Goal: Task Accomplishment & Management: Use online tool/utility

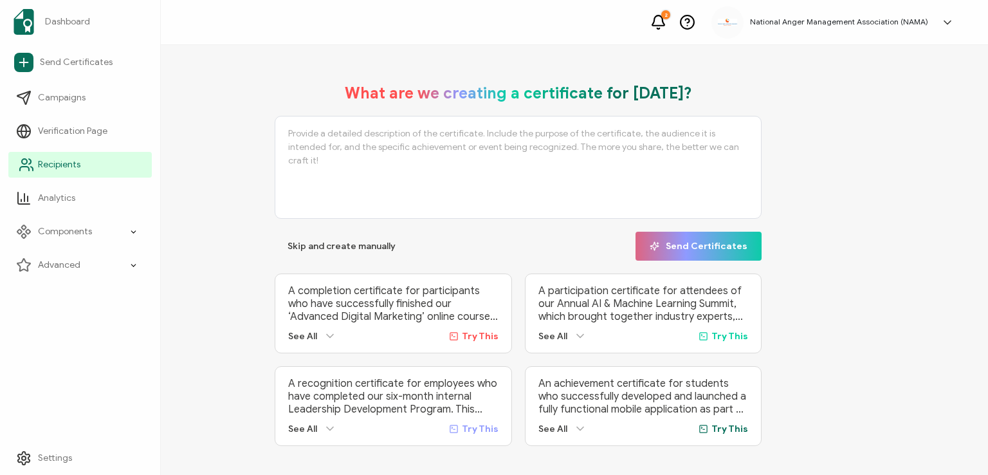
click at [53, 164] on span "Recipients" at bounding box center [59, 164] width 42 height 13
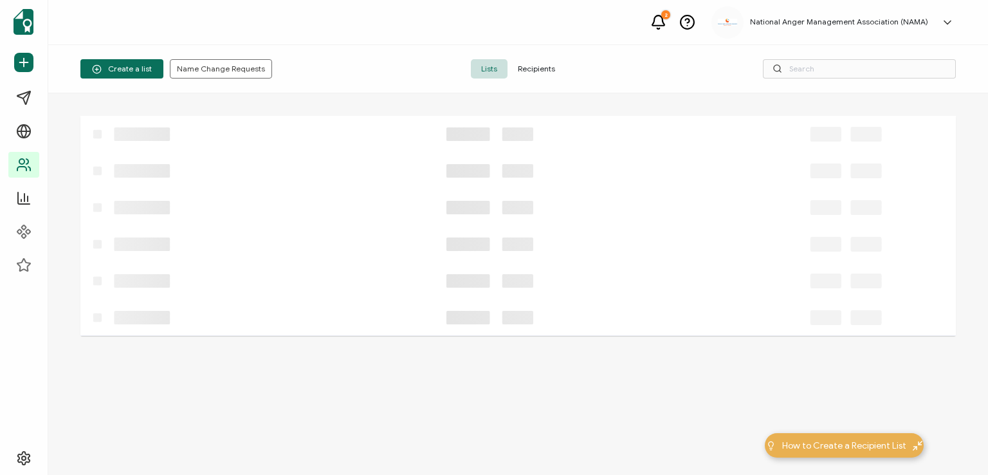
click at [528, 67] on span "Recipients" at bounding box center [537, 68] width 58 height 19
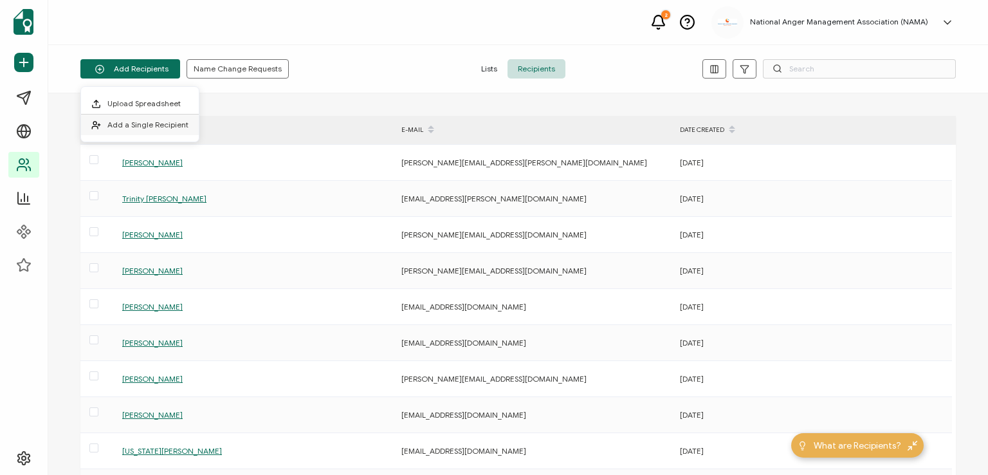
click at [144, 127] on span "Add a Single Recipient" at bounding box center [147, 125] width 81 height 10
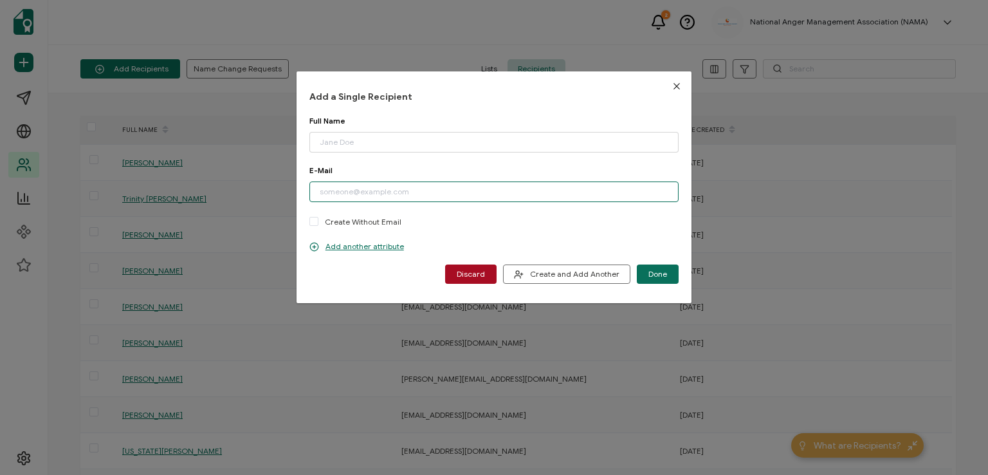
paste input "Congratulations, the NAMA Office has let me know that you have passed the CAMS …"
type input "C"
paste input "[EMAIL_ADDRESS][DOMAIN_NAME]"
type input "[EMAIL_ADDRESS][DOMAIN_NAME]"
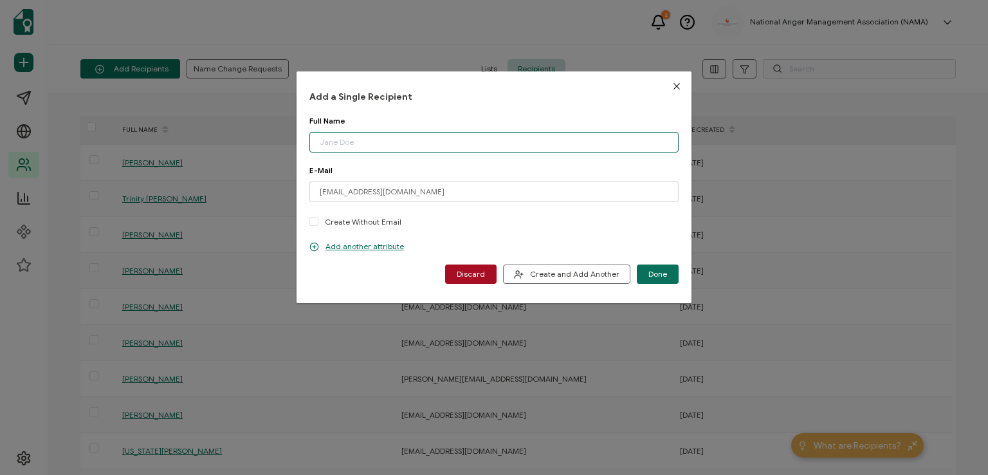
paste input "Kaitrece [PERSON_NAME], BS, CMPSS, CCIS-II, CAMS-I"
type input "Kaitrece [PERSON_NAME], BS, CMPSS, CCIS-II, CAMS-I"
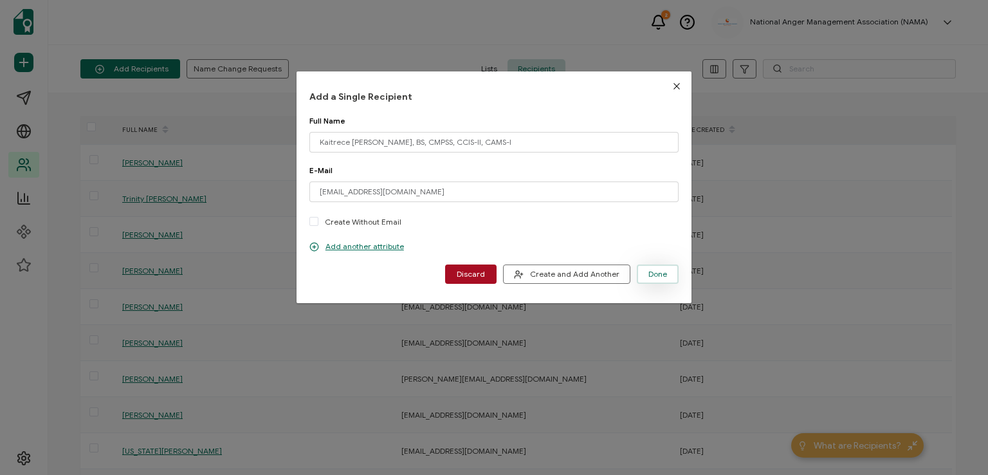
click at [649, 272] on span "Done" at bounding box center [658, 274] width 19 height 8
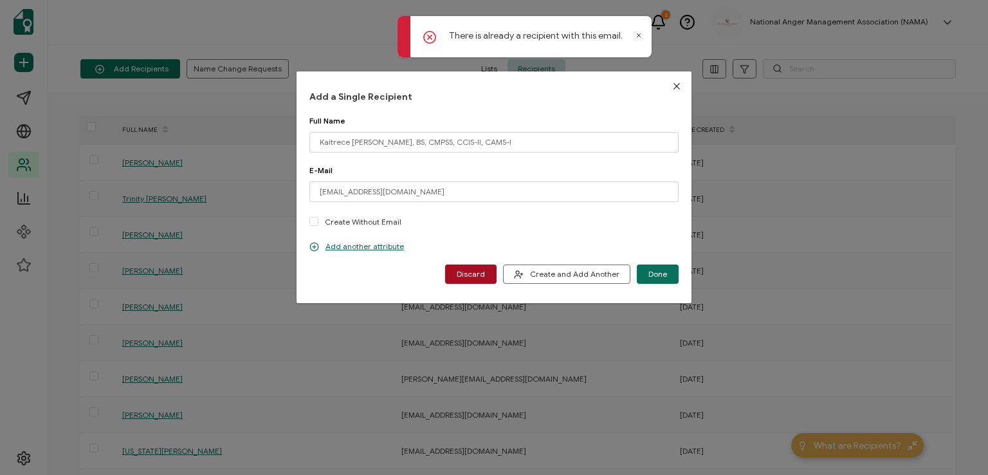
click at [672, 85] on icon "Close" at bounding box center [677, 86] width 10 height 10
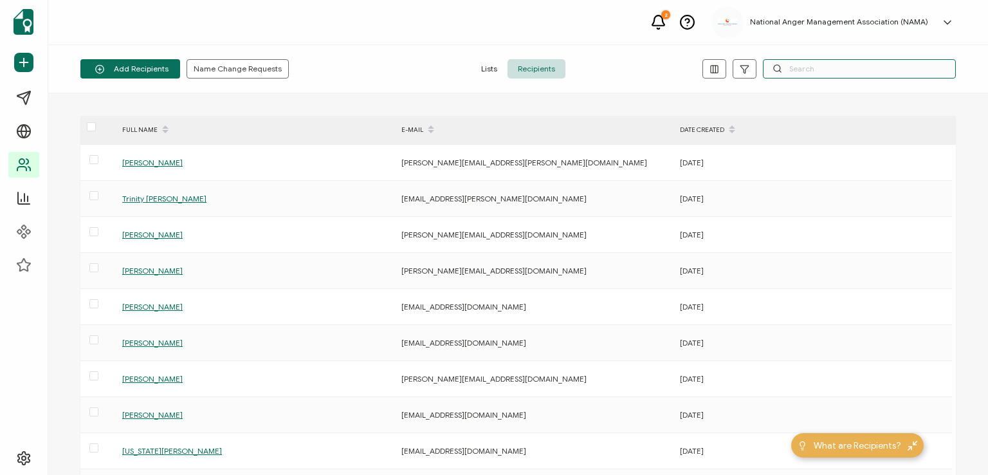
click at [790, 67] on input "text" at bounding box center [859, 68] width 193 height 19
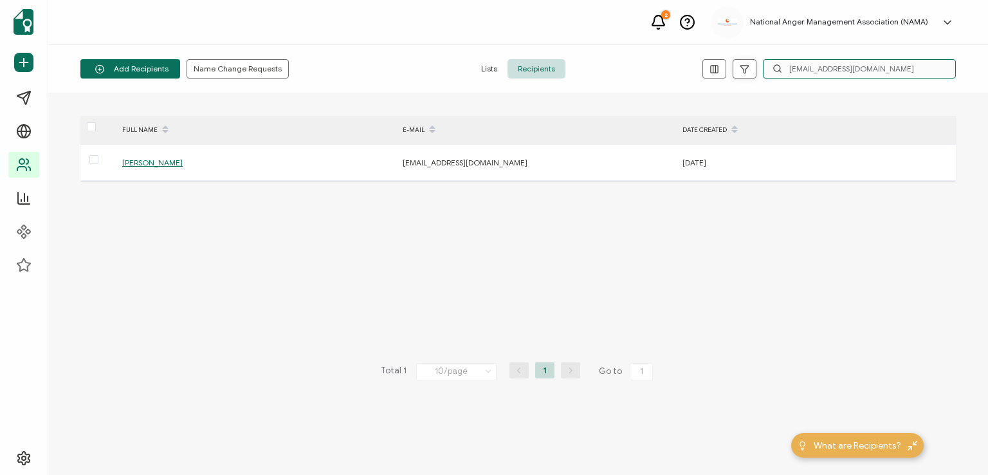
type input "[EMAIL_ADDRESS][DOMAIN_NAME]"
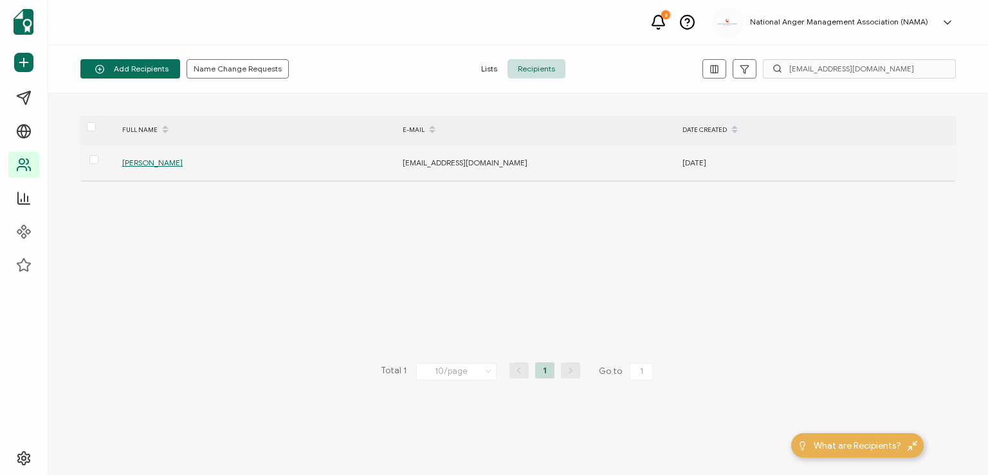
click at [153, 164] on span "[PERSON_NAME]" at bounding box center [152, 163] width 60 height 10
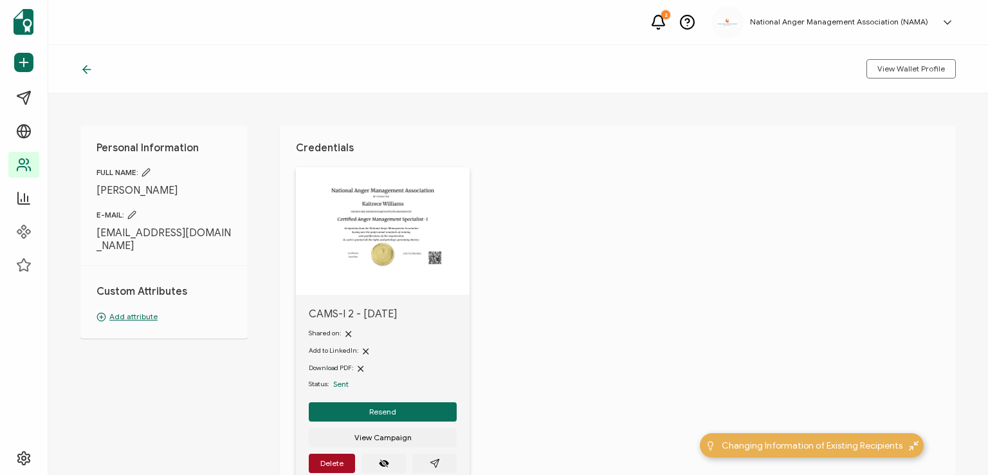
click at [148, 174] on icon at bounding box center [146, 172] width 9 height 9
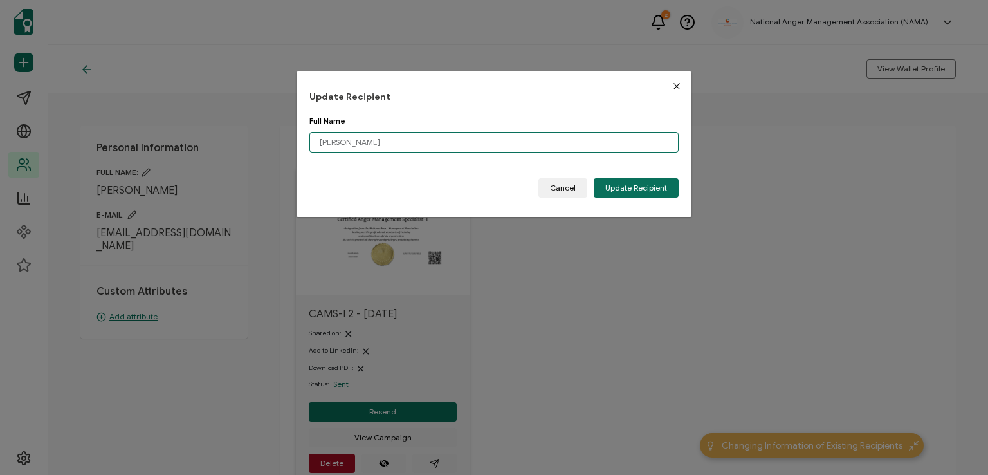
click at [391, 145] on input "[PERSON_NAME]" at bounding box center [494, 142] width 369 height 21
type input "K"
paste input "Kaitrece [PERSON_NAME], BS, CMPSS, CCIS-II, CAMS-I"
type input "Kaitrece [PERSON_NAME], BS, CMPSS, CCIS-II, CAMS-I"
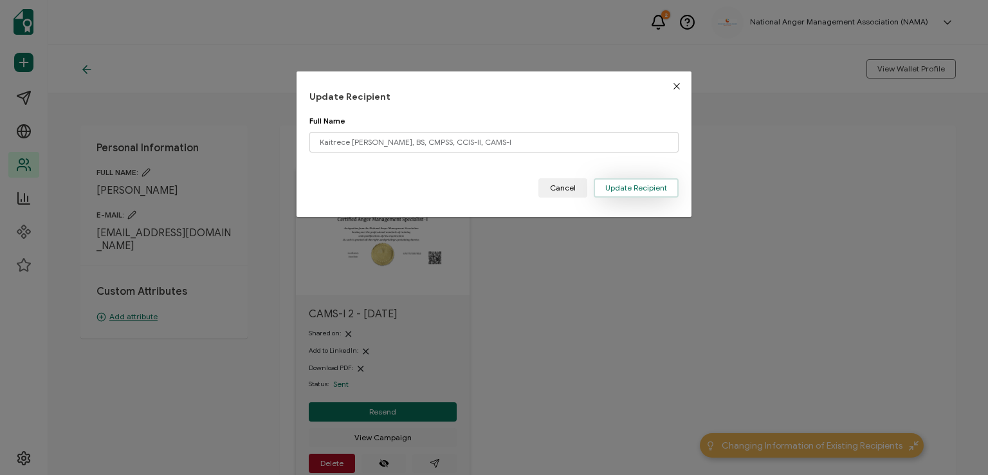
click at [623, 189] on span "Update Recipient" at bounding box center [637, 188] width 62 height 8
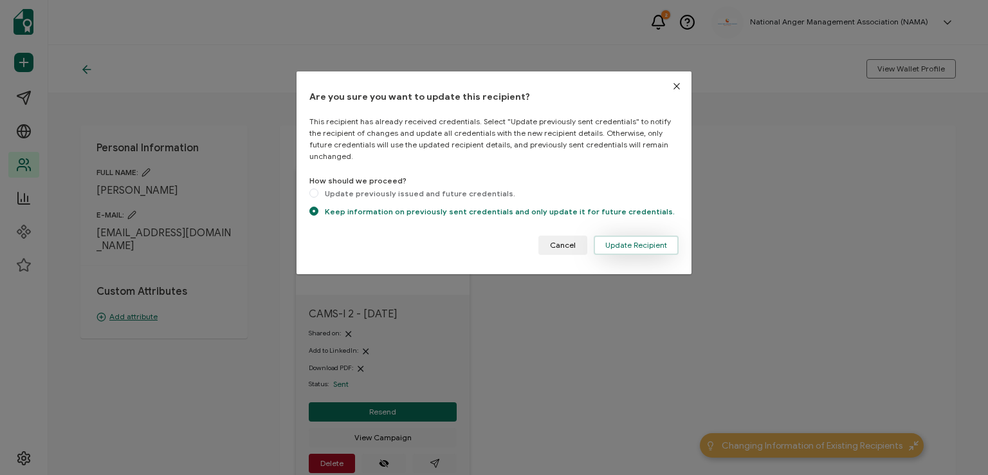
click at [626, 241] on span "Update Recipient" at bounding box center [637, 245] width 62 height 8
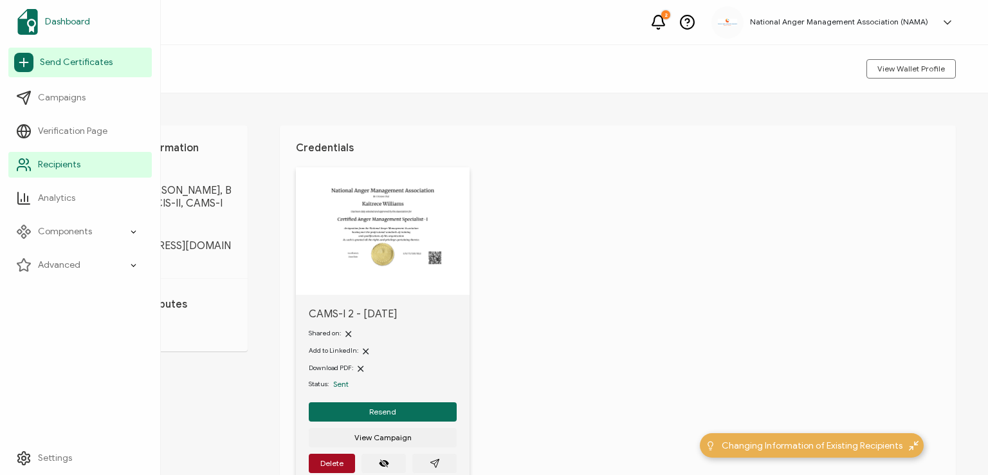
click at [66, 19] on span "Dashboard" at bounding box center [67, 21] width 45 height 13
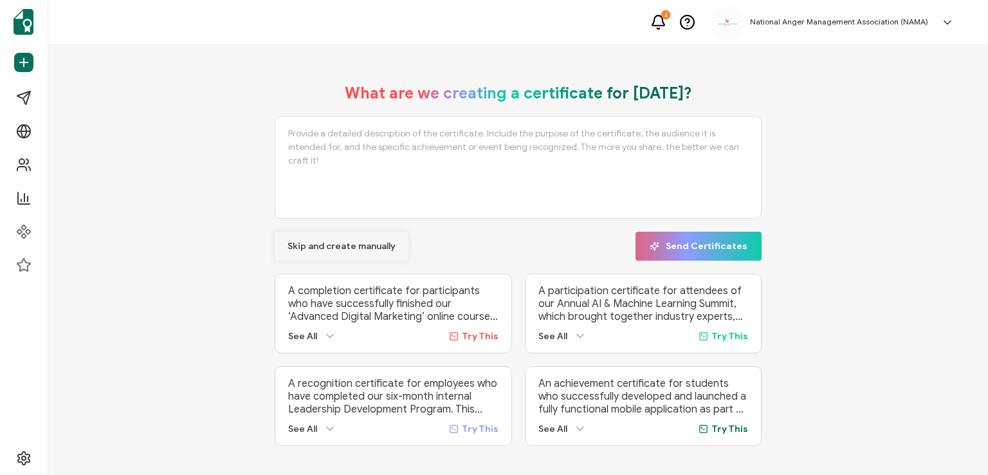
click at [325, 245] on span "Skip and create manually" at bounding box center [342, 246] width 108 height 9
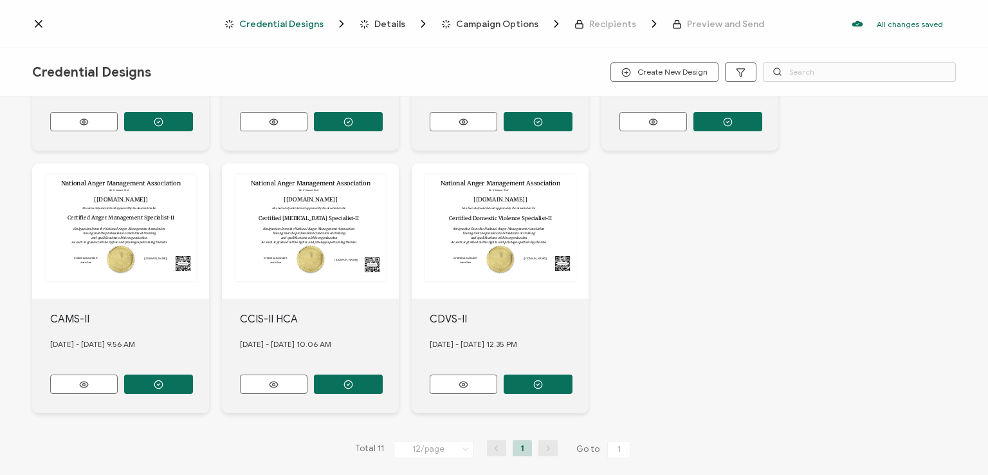
scroll to position [491, 0]
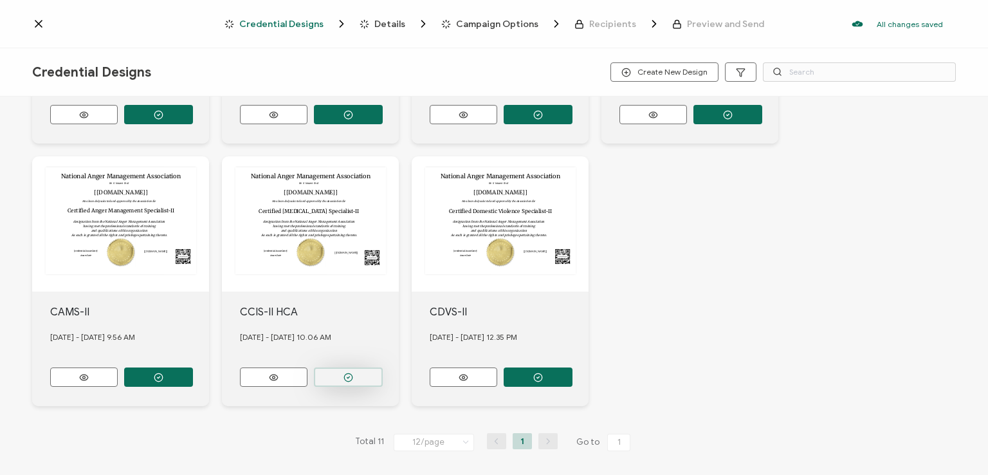
click at [342, 367] on button "button" at bounding box center [348, 376] width 69 height 19
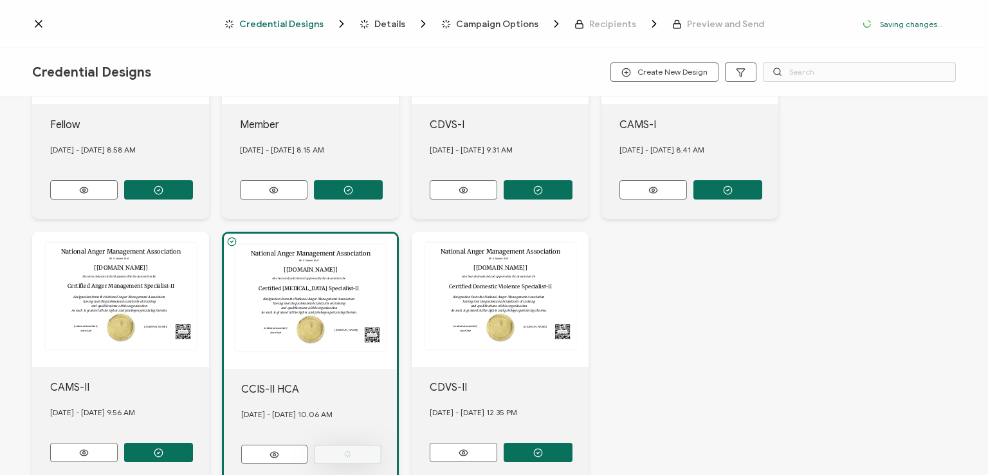
scroll to position [566, 0]
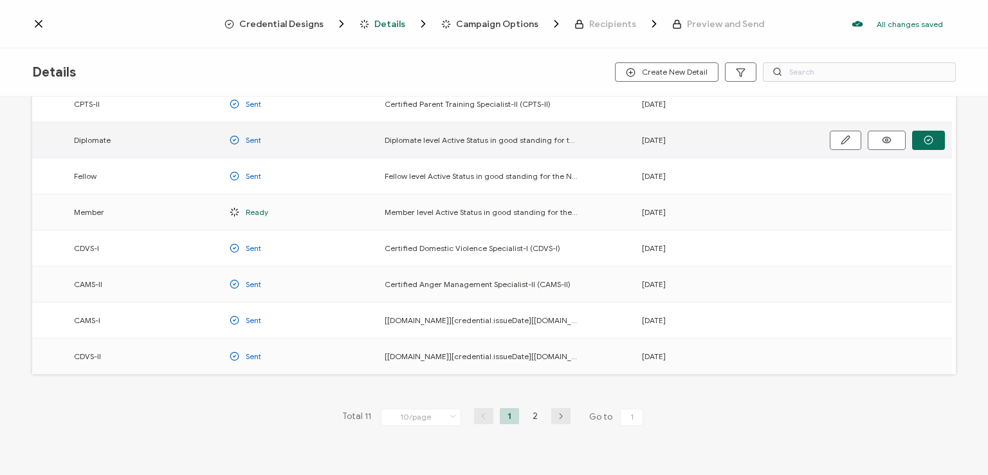
scroll to position [169, 0]
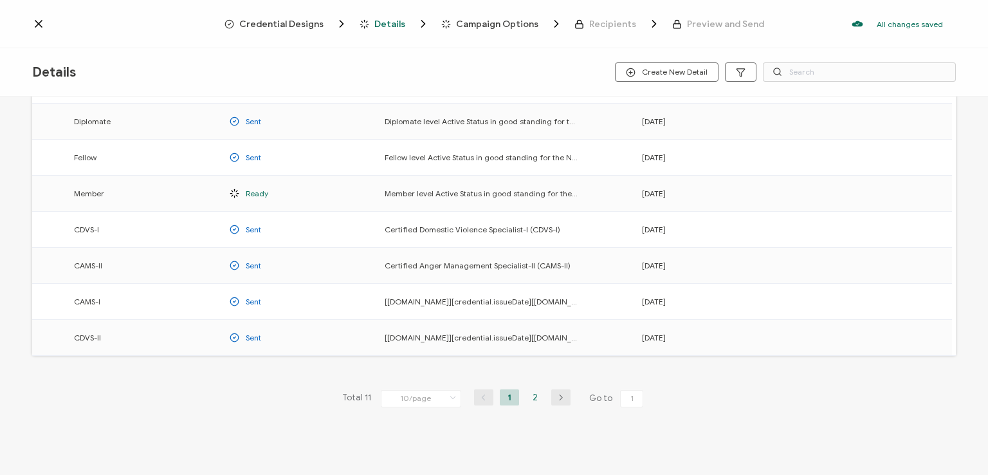
click at [535, 398] on li "2" at bounding box center [535, 397] width 19 height 16
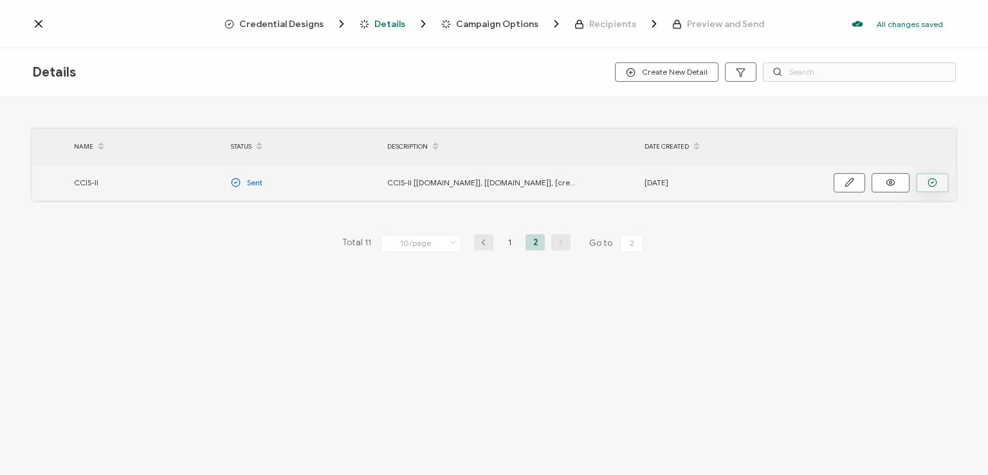
click at [932, 181] on icon "button" at bounding box center [933, 183] width 10 height 10
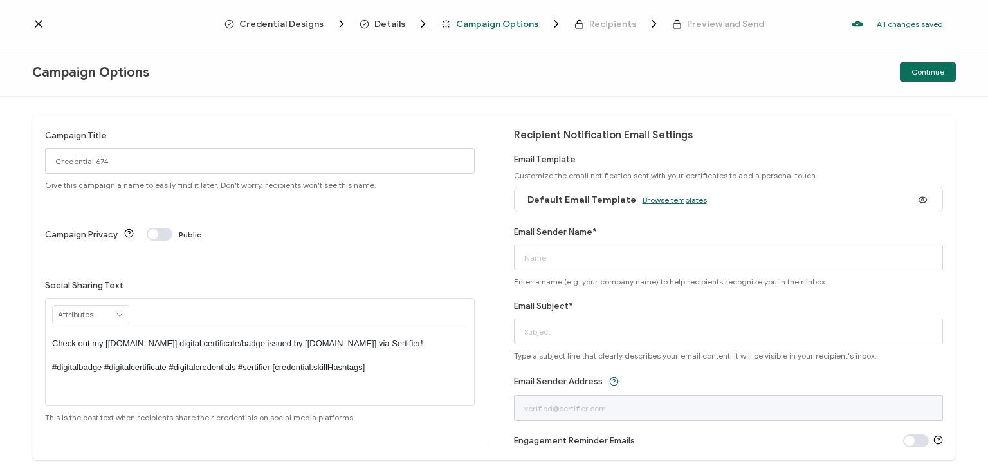
click at [670, 200] on span "Browse templates" at bounding box center [675, 200] width 64 height 10
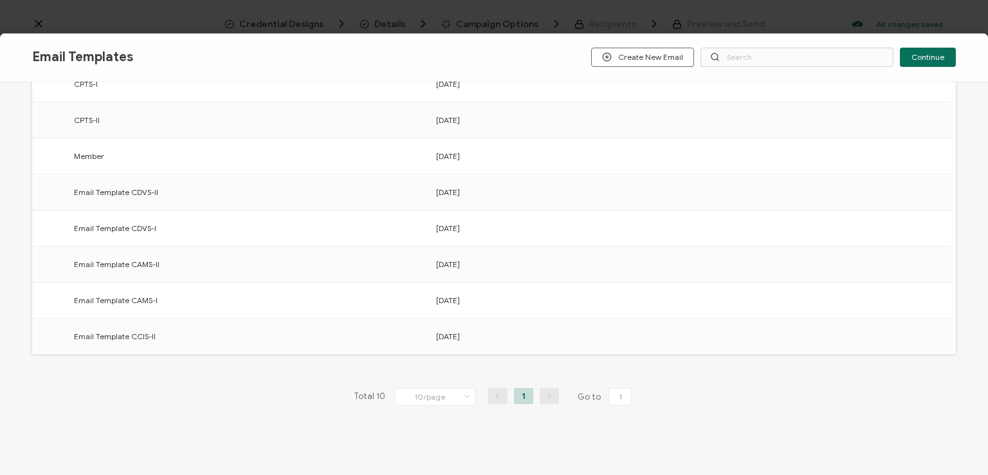
scroll to position [200, 0]
click at [927, 331] on circle "button" at bounding box center [927, 335] width 8 height 8
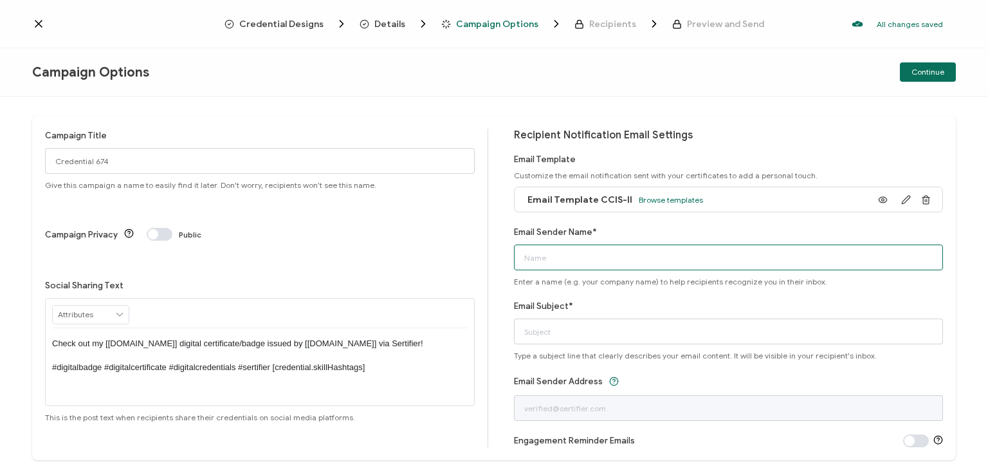
click at [655, 251] on input "Email Sender Name*" at bounding box center [729, 258] width 430 height 26
type input "National Anger Management Association"
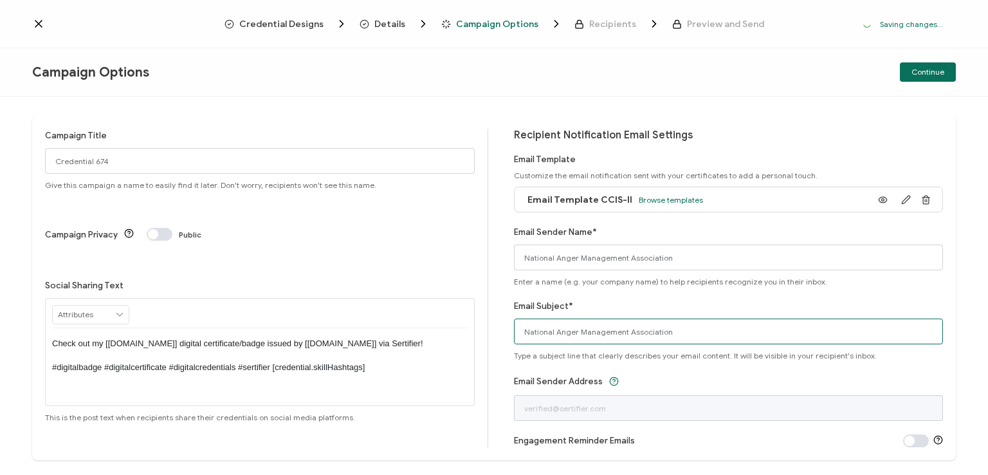
drag, startPoint x: 669, startPoint y: 331, endPoint x: 407, endPoint y: 356, distance: 263.7
click at [407, 356] on div "Campaign Title Credential 674 Give this campaign a name to easily find it later…" at bounding box center [494, 288] width 924 height 344
type input "CCIS-II digital certificate"
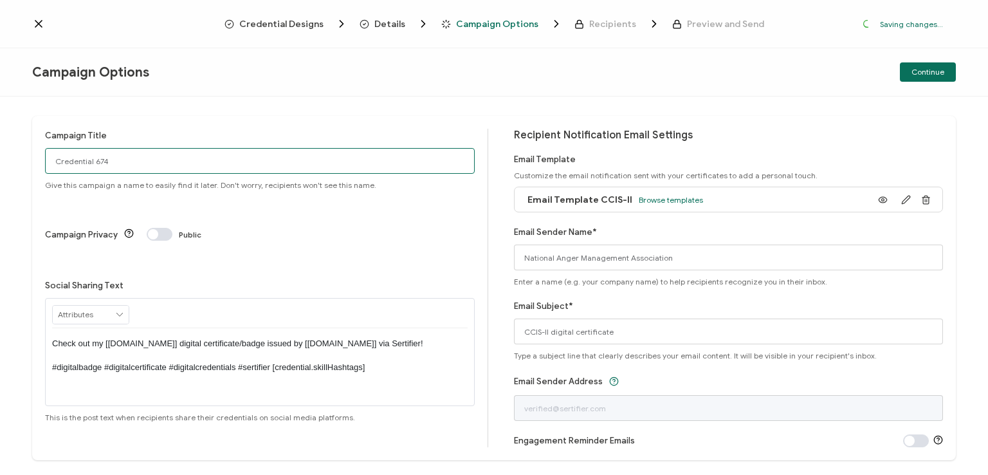
drag, startPoint x: 116, startPoint y: 156, endPoint x: 27, endPoint y: 153, distance: 88.9
click at [27, 153] on div "Campaign Title Credential 674 Give this campaign a name to easily find it later…" at bounding box center [494, 286] width 988 height 378
type input "CCIS-II 1 - [DATE]"
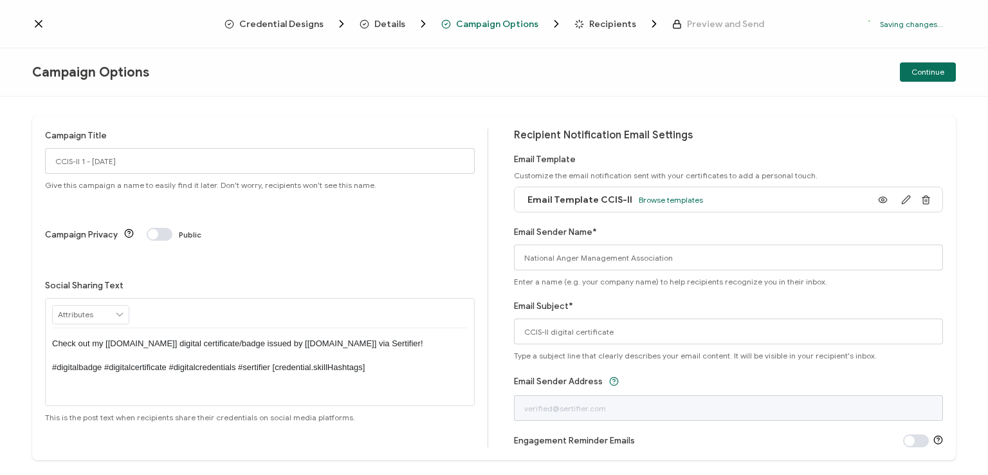
click at [257, 338] on p "Check out my [[DOMAIN_NAME]] digital certificate/badge issued by [[DOMAIN_NAME]…" at bounding box center [260, 355] width 416 height 35
click at [518, 74] on div "Campaign Options Continue" at bounding box center [494, 72] width 988 height 48
click at [618, 70] on div "Campaign Options Continue" at bounding box center [494, 72] width 988 height 48
click at [902, 37] on div "Credential Designs Details Campaign Options Recipients Preview and Send All cha…" at bounding box center [494, 24] width 988 height 48
click at [923, 72] on span "Continue" at bounding box center [928, 72] width 33 height 8
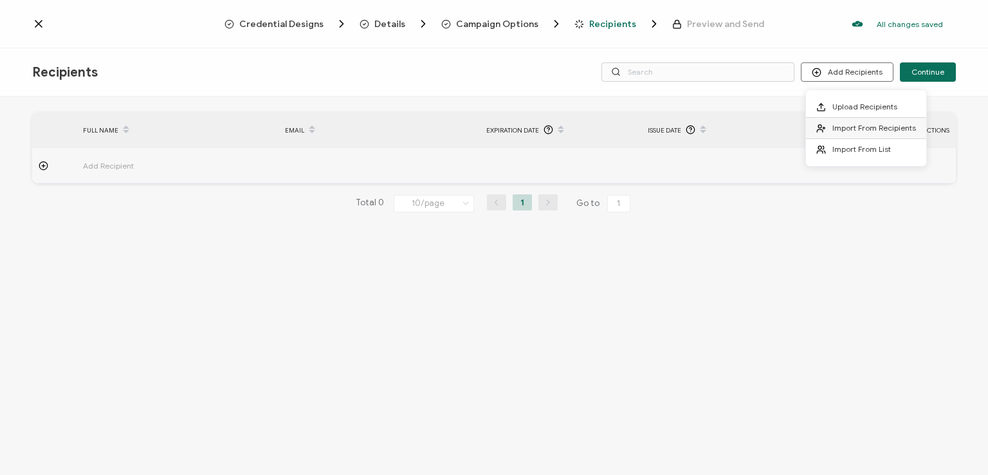
click at [846, 124] on span "Import From Recipients" at bounding box center [875, 128] width 84 height 10
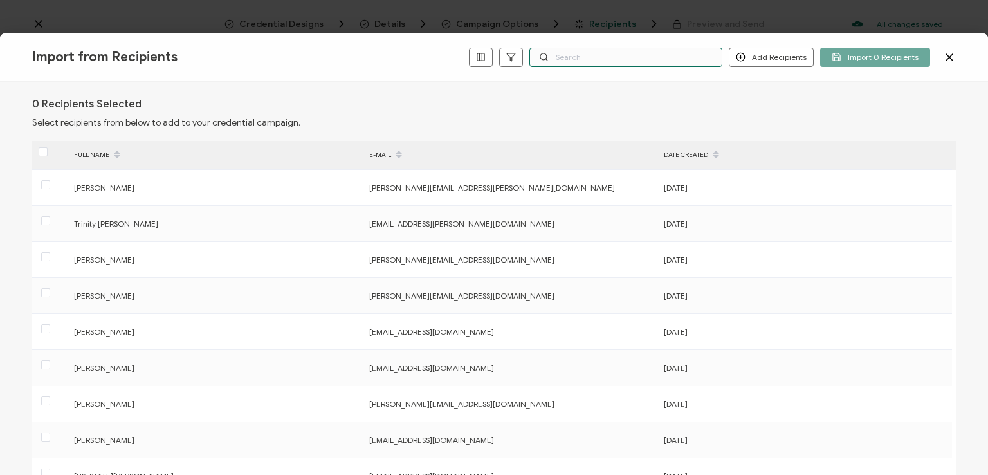
click at [690, 55] on input "text" at bounding box center [626, 57] width 193 height 19
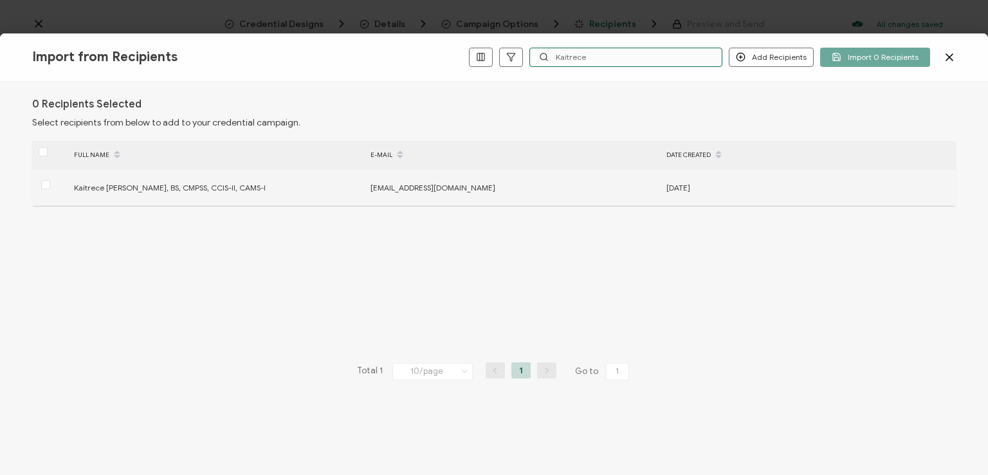
type input "Kaitrece"
click at [51, 183] on div at bounding box center [49, 188] width 35 height 20
click at [48, 187] on span at bounding box center [45, 184] width 9 height 9
click at [50, 180] on input "checkbox" at bounding box center [50, 180] width 0 height 0
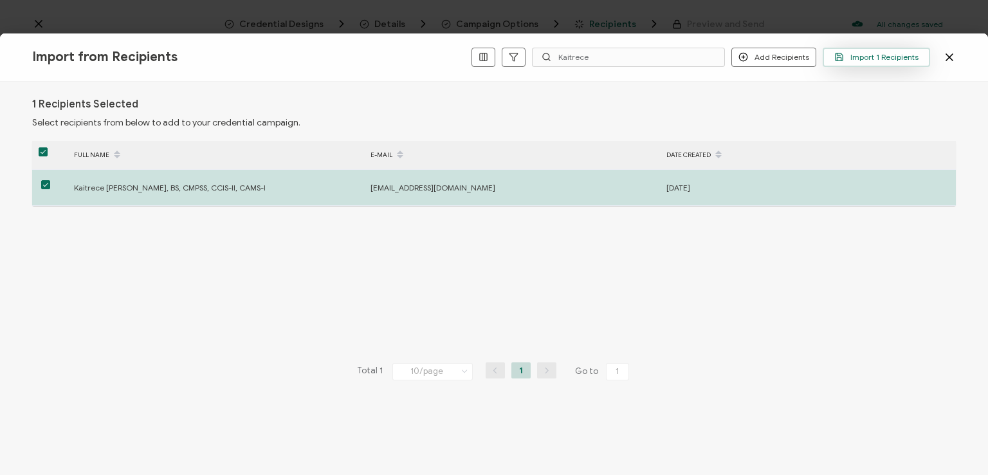
click at [879, 57] on span "Import 1 Recipients" at bounding box center [877, 57] width 84 height 10
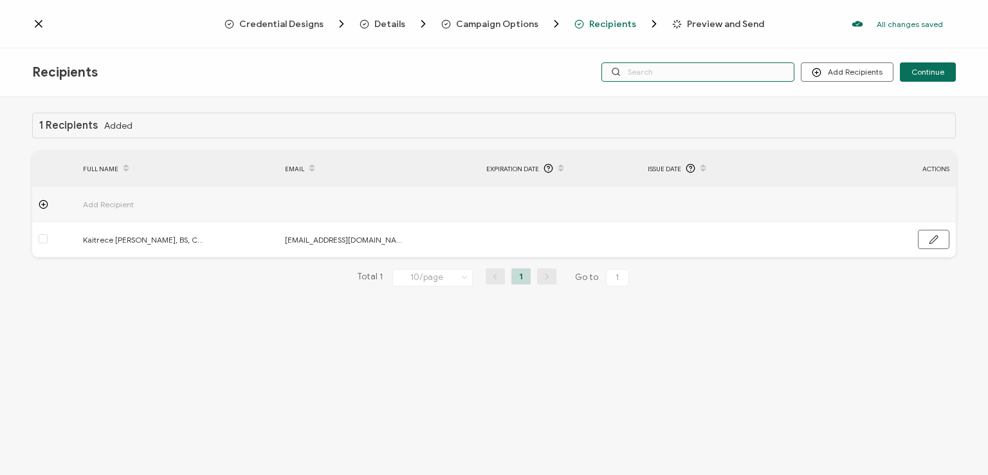
click at [687, 73] on input "text" at bounding box center [698, 71] width 193 height 19
click at [678, 42] on div "Credential Designs Details Campaign Options Recipients Preview and Send All cha…" at bounding box center [494, 24] width 988 height 48
click at [670, 72] on input "text" at bounding box center [698, 71] width 193 height 19
click at [673, 102] on div "1 Recipients Added FULL NAME EMAIL Expiration Date Issue Date ACTIONS Add Recip…" at bounding box center [494, 288] width 988 height 382
click at [669, 76] on input "text" at bounding box center [698, 71] width 193 height 19
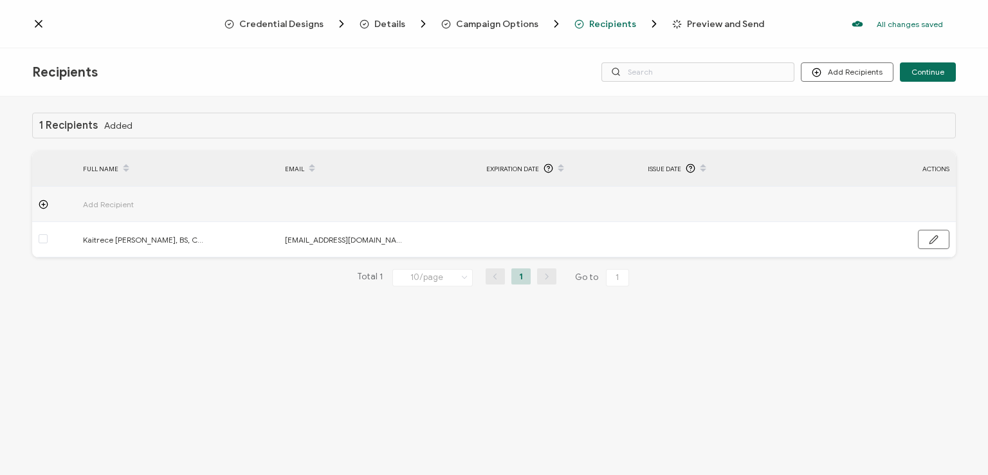
click at [685, 50] on div "Recipients Add Recipients Continue" at bounding box center [494, 72] width 988 height 48
click at [924, 71] on span "Continue" at bounding box center [928, 72] width 33 height 8
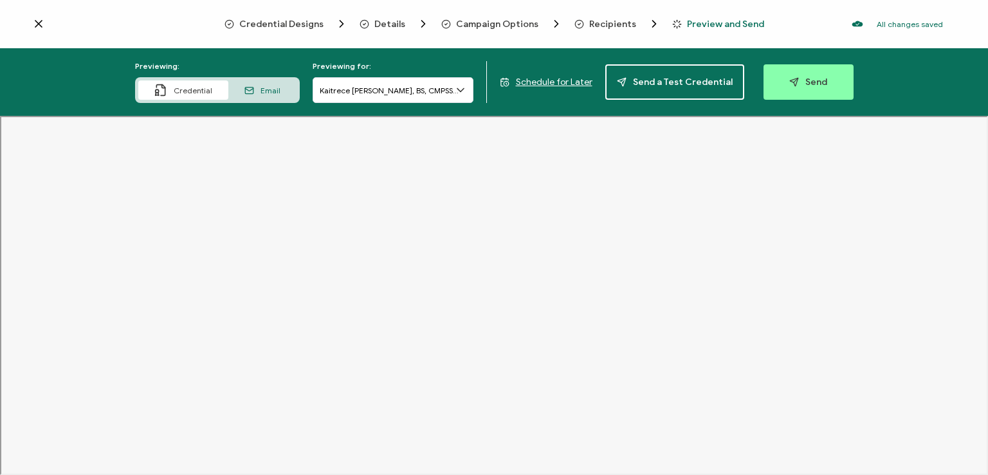
click at [596, 24] on span "Recipients" at bounding box center [612, 24] width 47 height 10
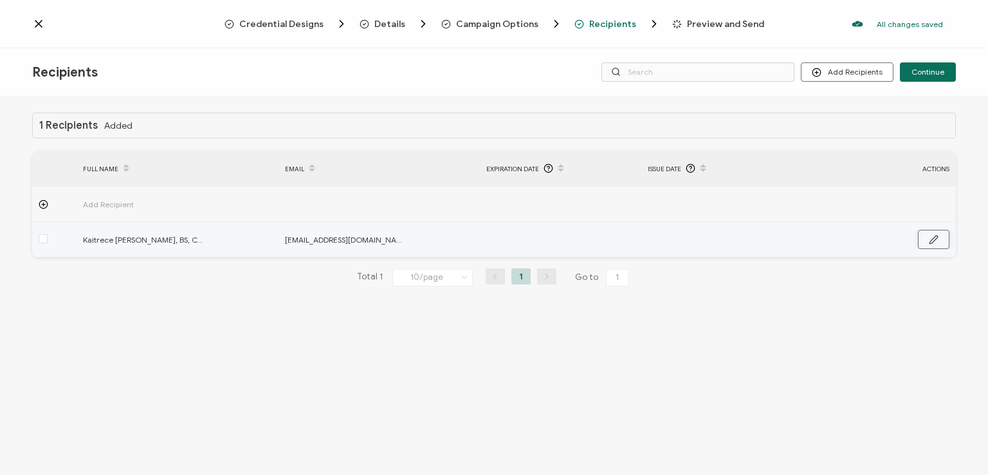
click at [938, 241] on icon "button" at bounding box center [934, 240] width 10 height 10
click at [161, 245] on input "Kaitrece [PERSON_NAME], BS, CMPSS, CCIS-II, CAMS-I" at bounding box center [139, 240] width 113 height 21
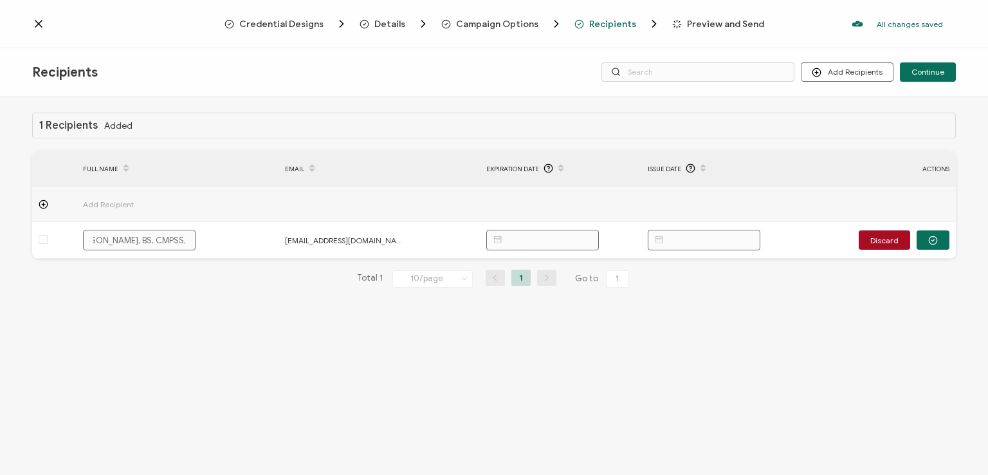
scroll to position [0, 57]
type input "Kaitrece [PERSON_NAME], BS, CMPSS, CCIS-I, CAMS-I"
type input "Kaitrece [PERSON_NAME], BS, CMPSS, CCIS-, CAMS-I"
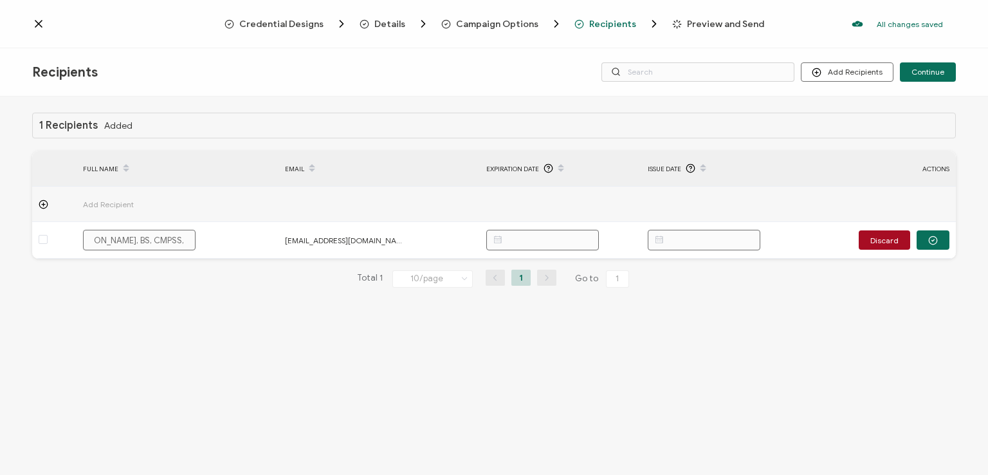
type input "Kaitrece [PERSON_NAME], BS, CMPSS, CCIS, CAMS-I"
type input "Kaitrece [PERSON_NAME], BS, CMPSS, CCI, CAMS-I"
type input "Kaitrece [PERSON_NAME], BS, CMPSS, CC, CAMS-I"
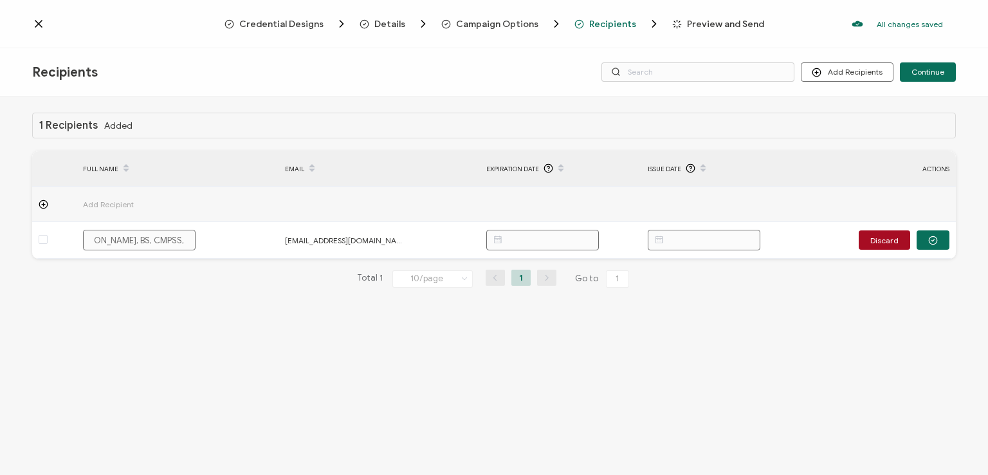
type input "Kaitrece [PERSON_NAME], BS, CMPSS, CC, CAMS-I"
type input "Kaitrece [PERSON_NAME], BS, CMPSS, C, CAMS-I"
type input "Kaitrece [PERSON_NAME], BS, CMPSS, , CAMS-I"
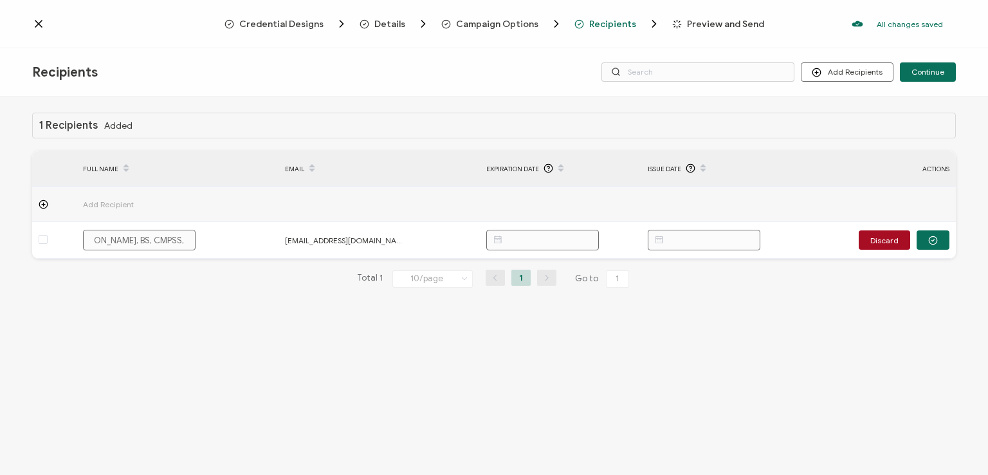
type input "Kaitrece [PERSON_NAME], BS, CMPSS,, CAMS-I"
type input "Kaitrece [PERSON_NAME], BS, CMPSS, CAMS-I"
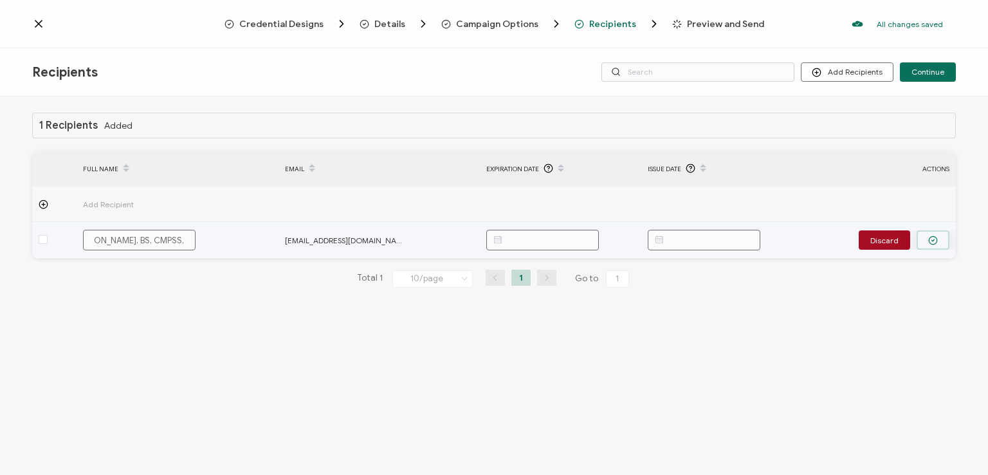
type input "Kaitrece [PERSON_NAME], BS, CMPSS, CAMS-I"
click at [927, 237] on button "button" at bounding box center [933, 239] width 33 height 19
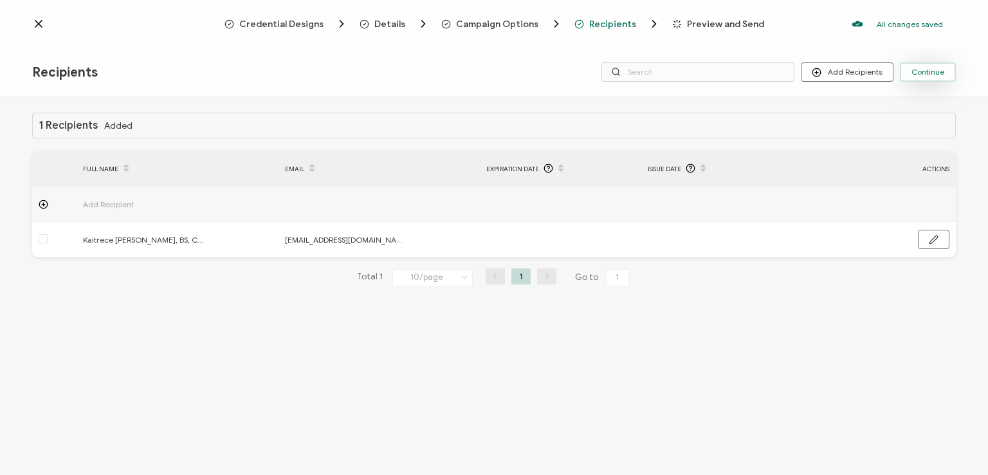
click at [921, 71] on span "Continue" at bounding box center [928, 72] width 33 height 8
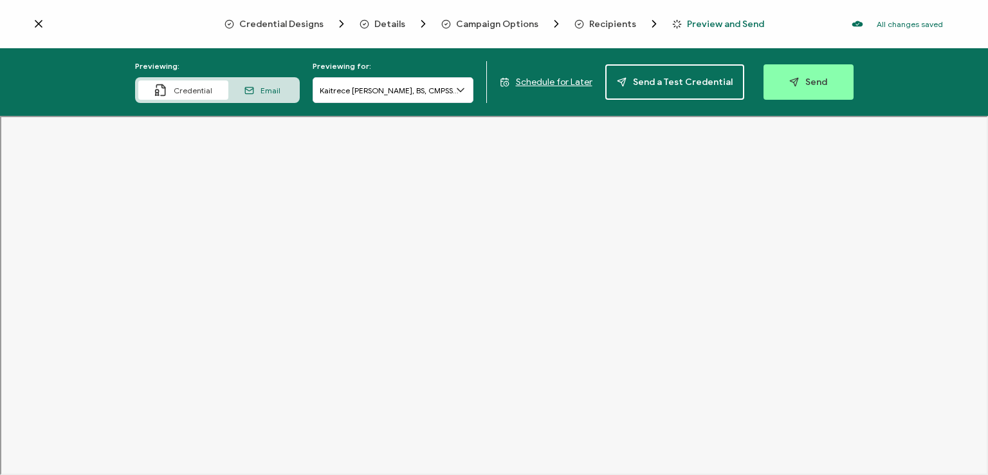
click at [605, 21] on span "Recipients" at bounding box center [612, 24] width 47 height 10
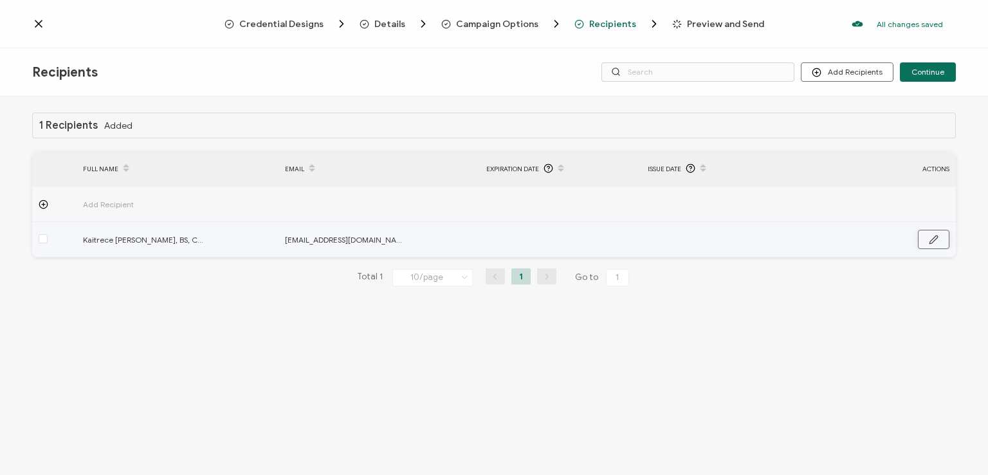
click at [934, 236] on icon "button" at bounding box center [934, 240] width 10 height 10
click at [178, 245] on input "Kaitrece [PERSON_NAME], BS, CMPSS, CAMS-I" at bounding box center [139, 240] width 113 height 21
type input "Kaitrece [PERSON_NAME], S, CMPSS, CAMS-I"
type input "Kaitrece [PERSON_NAME],S, CMPSS, CAMS-I"
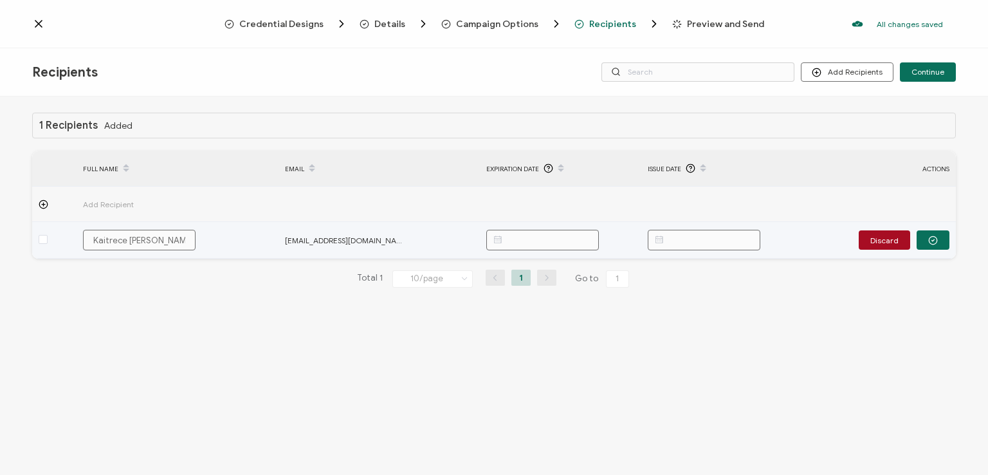
type input "Kaitrece [PERSON_NAME],S, CMPSS, CAMS-I"
type input "Kaitrece [PERSON_NAME],BS, CMPSS, CAMS-I"
type input "Kaitrece [PERSON_NAME],BAS, CMPSS, CAMS-I"
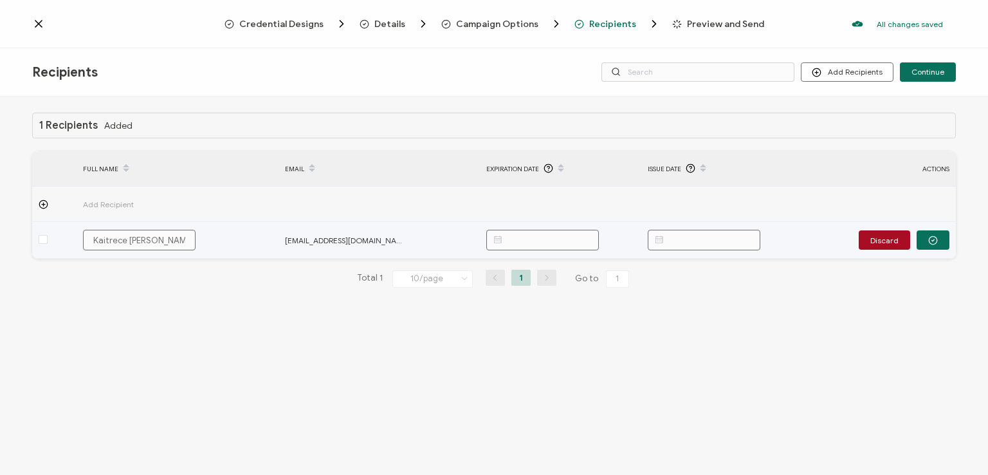
type input "Kaitrece [PERSON_NAME],BA, CMPSS, CAMS-I"
type input "Kaitrece [PERSON_NAME],BA, CMPS, CAMS-I"
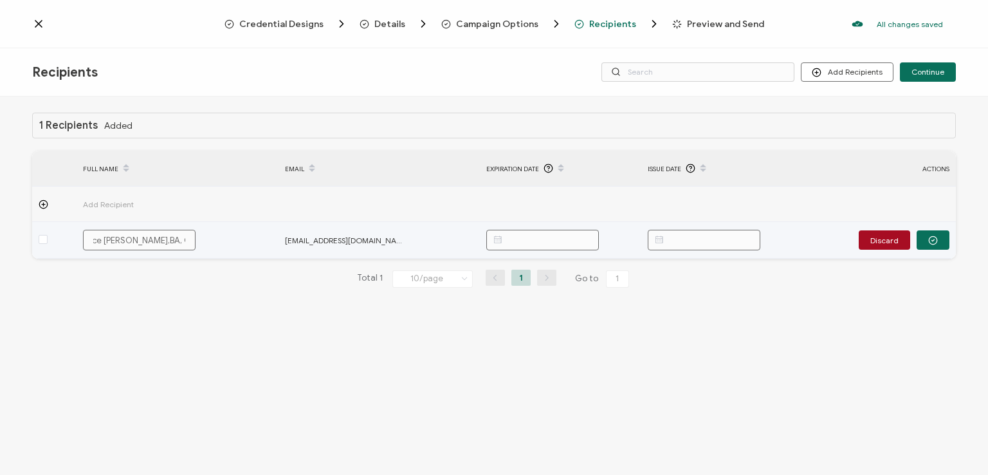
type input "Kaitrece [PERSON_NAME],BA, CMP, CAMS-I"
type input "Kaitrece [PERSON_NAME],BA, CM, CAMS-I"
type input "Kaitrece [PERSON_NAME],BA, C, CAMS-I"
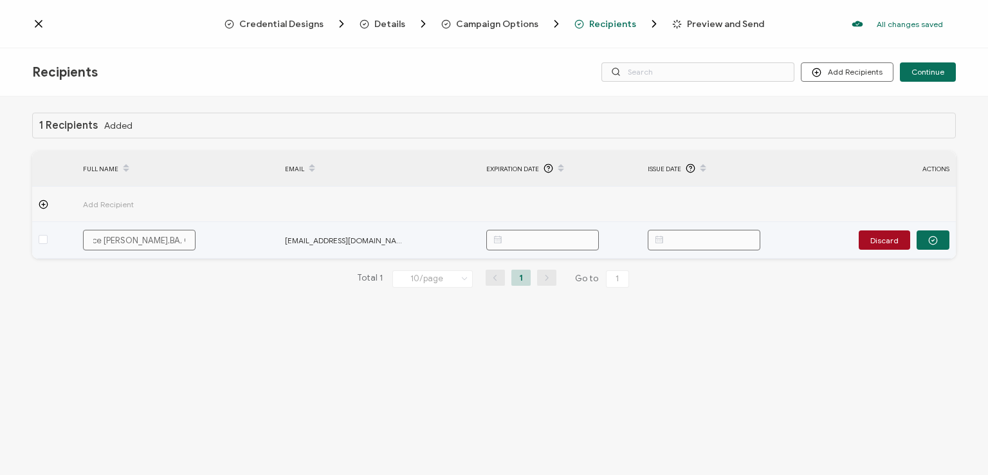
type input "Kaitrece [PERSON_NAME],BA, C, CAMS-I"
type input "Kaitrece [PERSON_NAME],BA, , CAMS-I"
type input "Kaitrece [PERSON_NAME],BA,, CAMS-I"
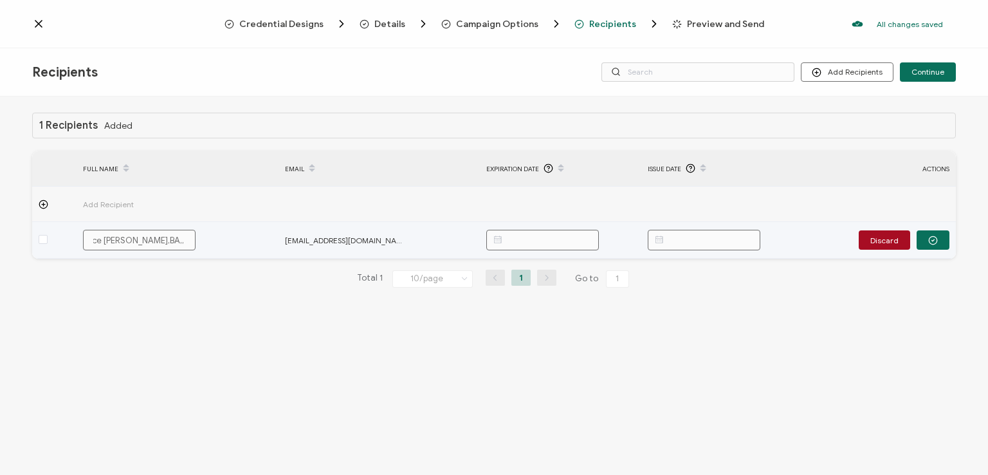
type input "Kaitrece [PERSON_NAME],BA, CAMS-I"
type input "Kaitrece [PERSON_NAME],BA, CAMS-I,"
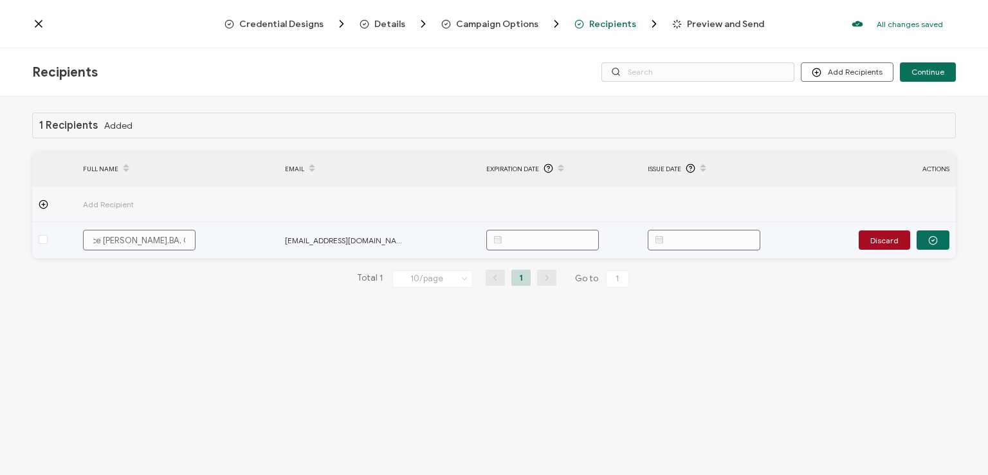
scroll to position [0, 28]
type input "Kaitrece [PERSON_NAME],BA, CAMS-I,N"
type input "Kaitrece [PERSON_NAME],BA, CAMS-I,NA"
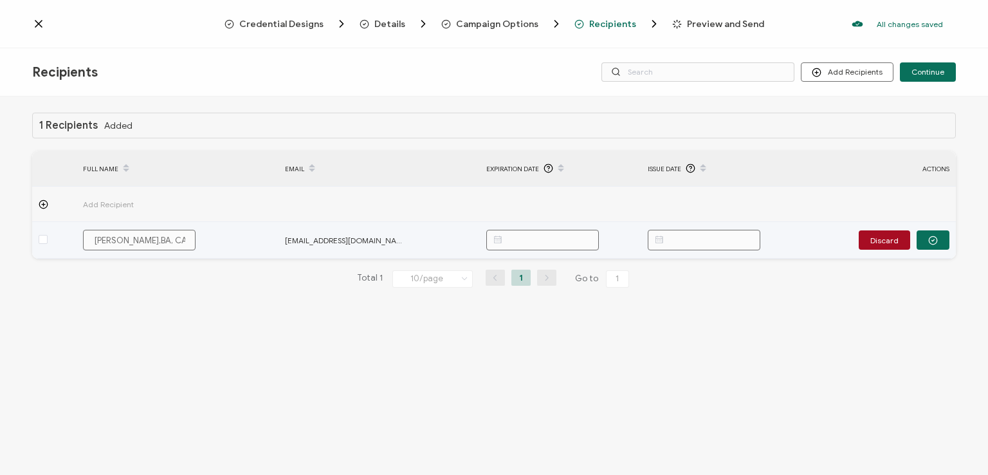
type input "Kaitrece [PERSON_NAME],BA, CAMS-I,NA"
type input "Kaitrece [PERSON_NAME],BA, CAMS-I,NAC"
type input "Kaitrece [PERSON_NAME],BA, CAMS-I,NACA"
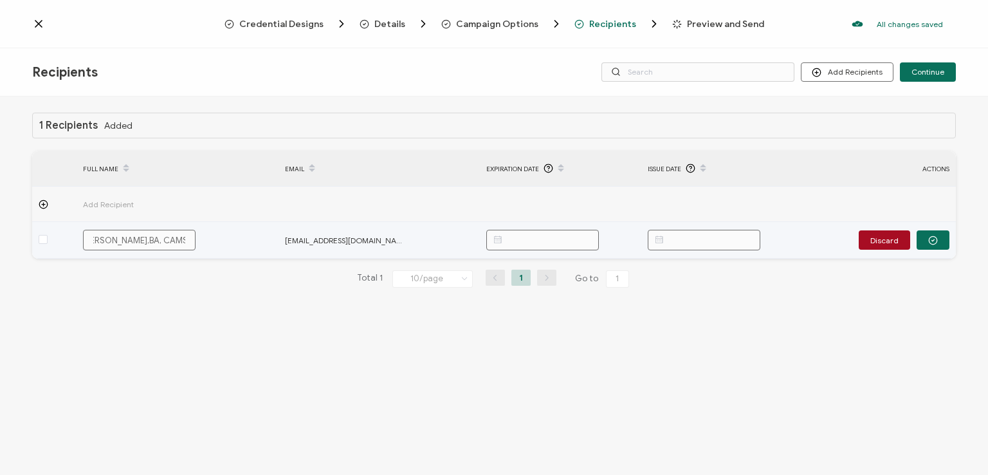
type input "Kaitrece [PERSON_NAME],BA, CAMS-I,NACA"
type input "Kaitrece [PERSON_NAME],BA, CAMS-I,NACAT"
type input "Kaitrece [PERSON_NAME],BA, CAMS-I,NACATP"
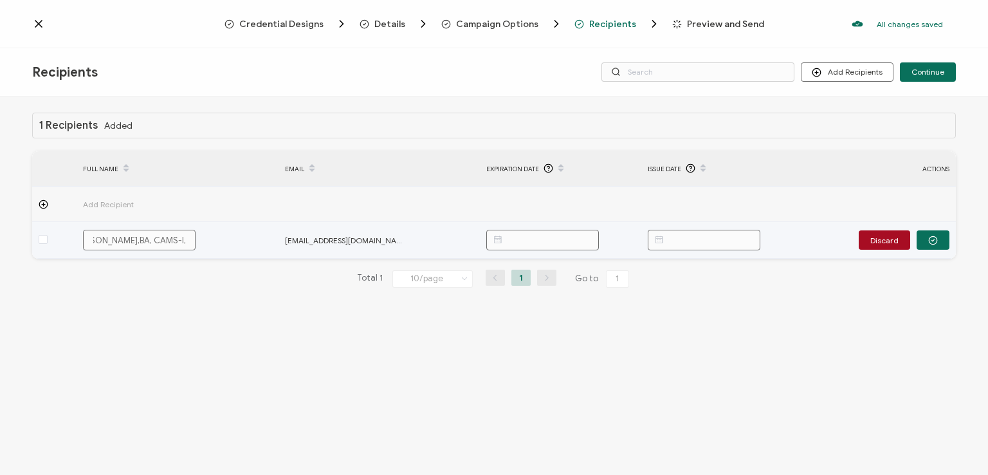
type input "Kaitrece [PERSON_NAME],BA, CAMS-I,NACATP"
type input "Kaitrece [PERSON_NAME],BA,CAMS-I,NACATP"
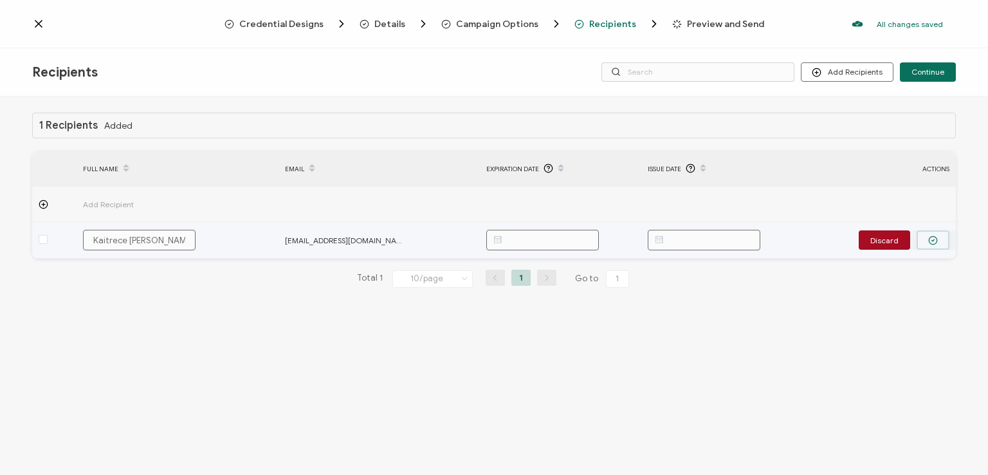
type input "Kaitrece [PERSON_NAME],BA,CAMS-I,NACATP"
click at [925, 237] on button "button" at bounding box center [933, 239] width 33 height 19
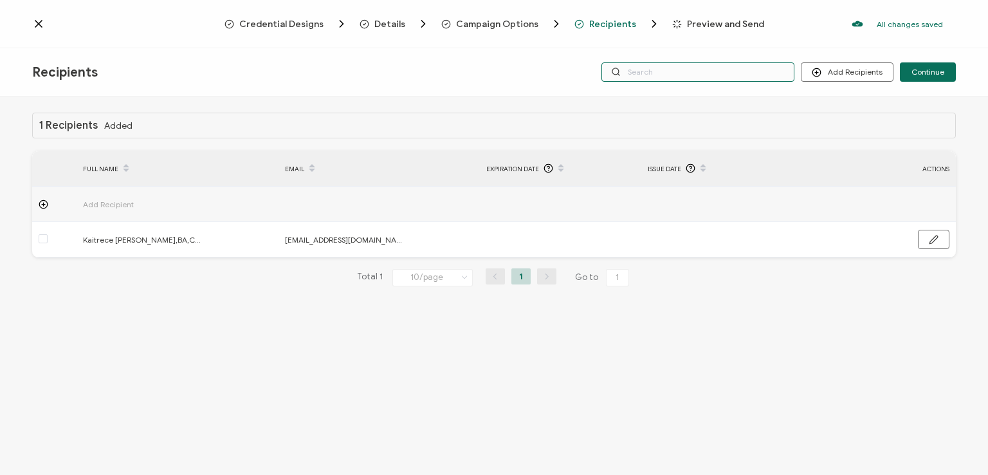
click at [784, 71] on input "text" at bounding box center [698, 71] width 193 height 19
click at [922, 71] on span "Continue" at bounding box center [928, 72] width 33 height 8
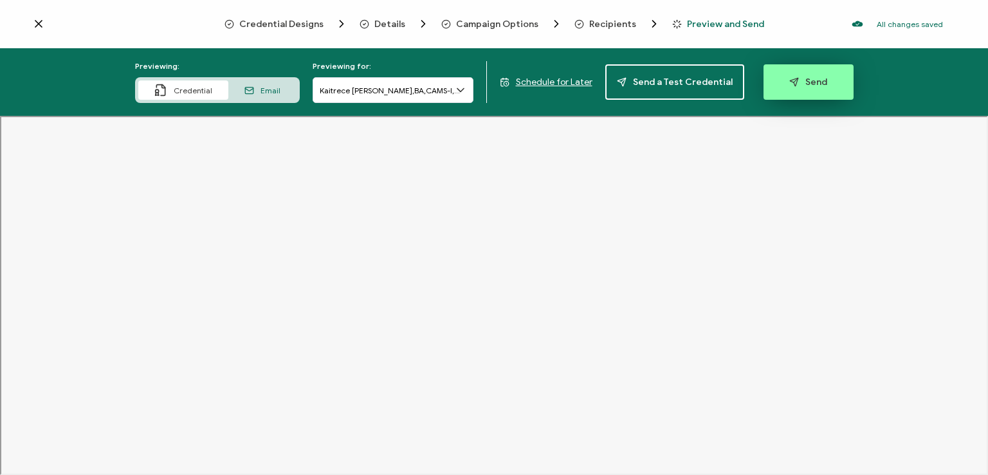
click at [792, 81] on icon "button" at bounding box center [795, 82] width 10 height 10
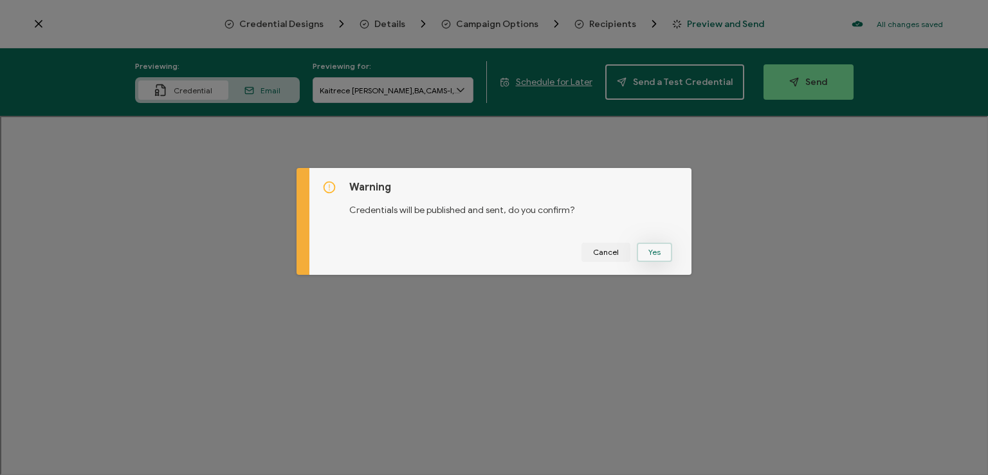
click at [651, 246] on button "Yes" at bounding box center [654, 252] width 35 height 19
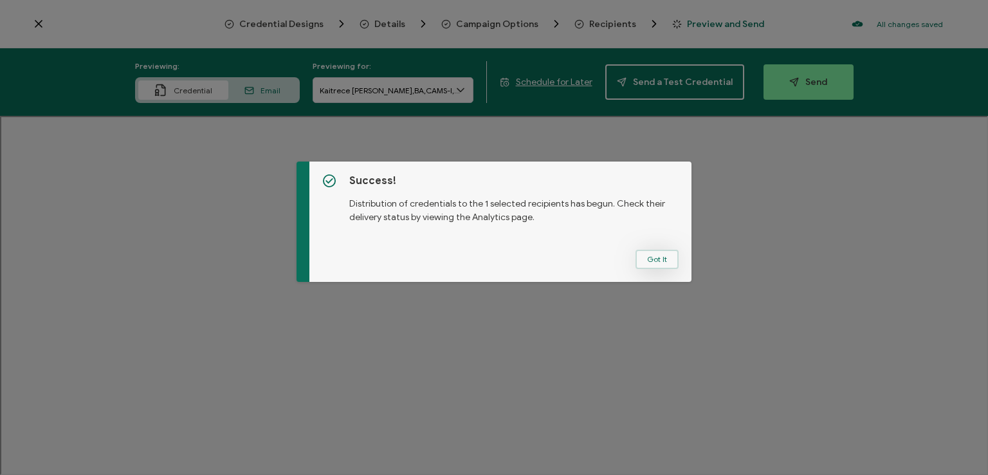
click at [653, 254] on button "Got It" at bounding box center [657, 259] width 43 height 19
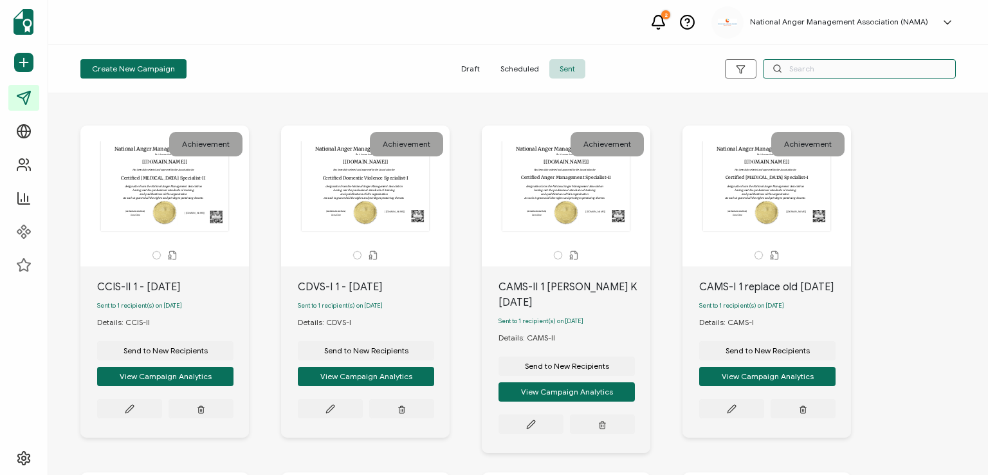
click at [813, 68] on input "text" at bounding box center [859, 68] width 193 height 19
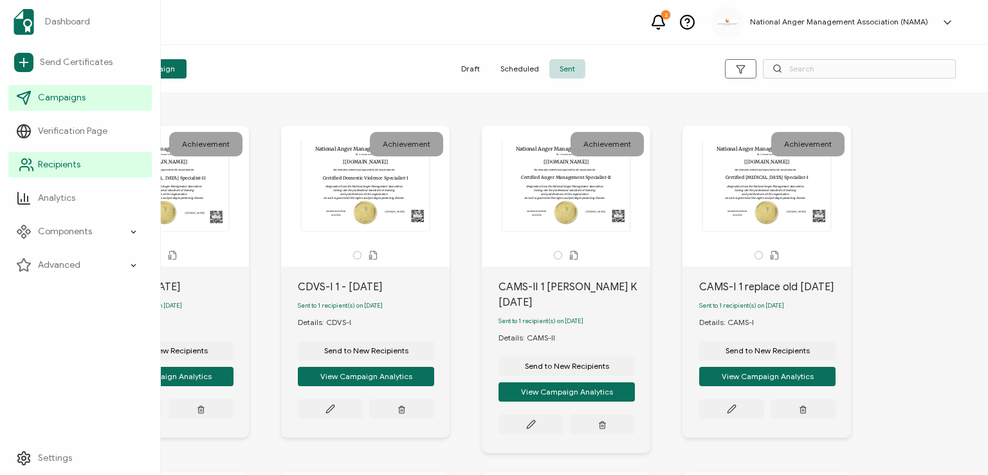
click at [59, 161] on span "Recipients" at bounding box center [59, 164] width 42 height 13
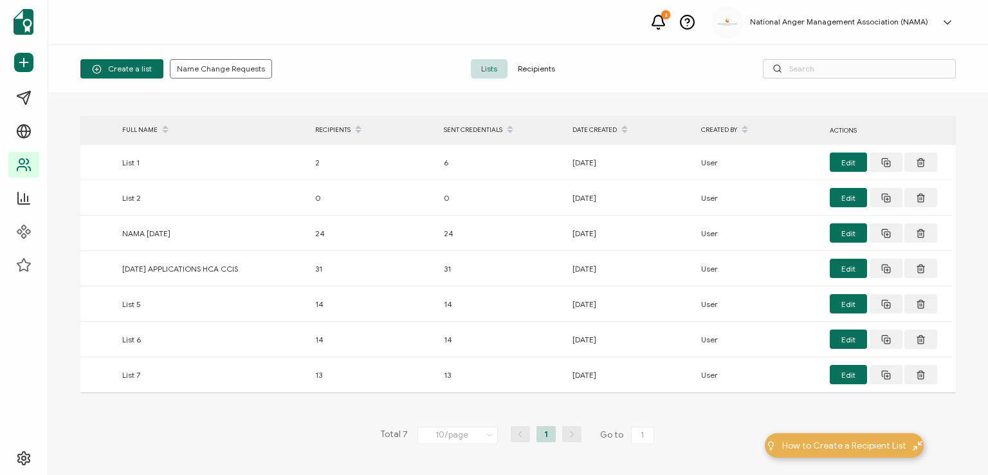
click at [525, 69] on span "Recipients" at bounding box center [537, 68] width 58 height 19
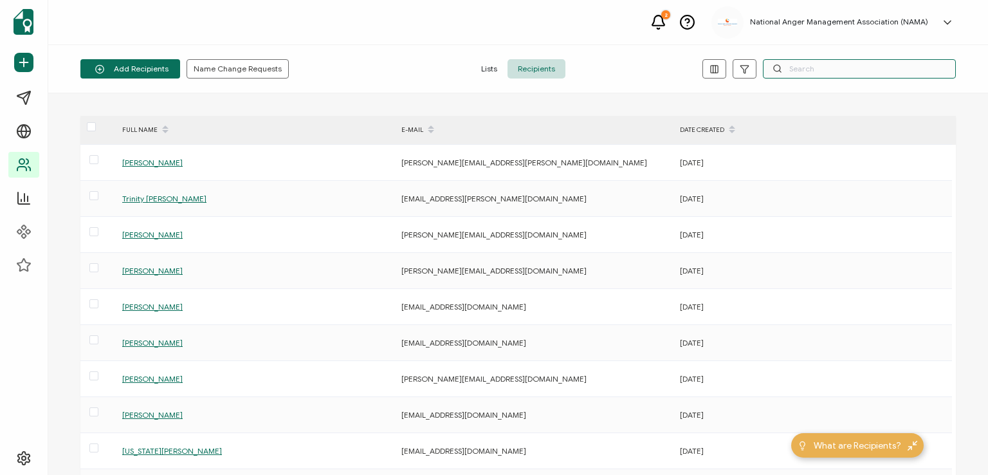
click at [817, 70] on input "text" at bounding box center [859, 68] width 193 height 19
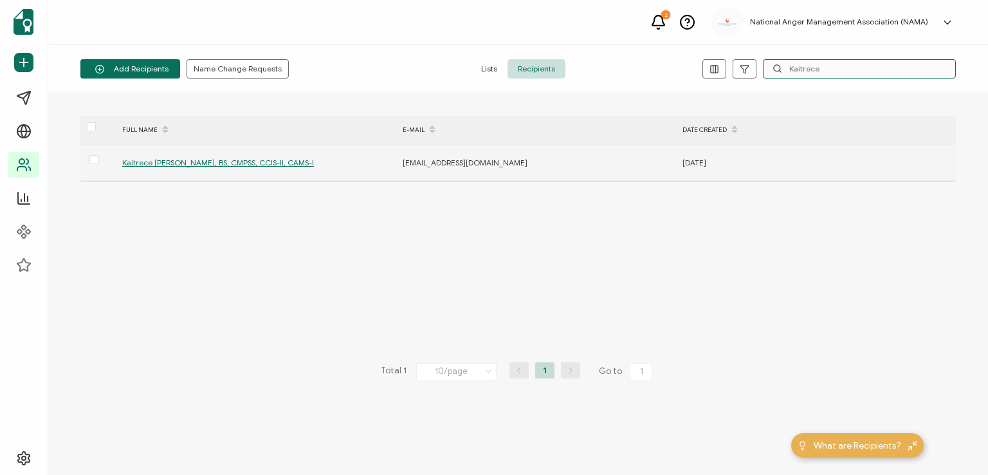
type input "Kaitrece"
click at [266, 158] on span "Kaitrece [PERSON_NAME], BS, CMPSS, CCIS-II, CAMS-I" at bounding box center [218, 163] width 192 height 10
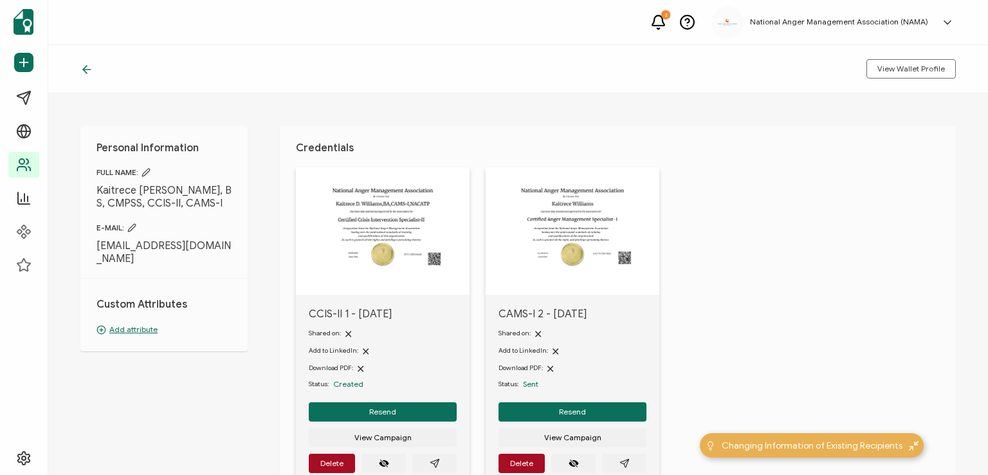
drag, startPoint x: 190, startPoint y: 205, endPoint x: 73, endPoint y: 180, distance: 119.0
click at [73, 180] on div "Personal Information FULL NAME: [PERSON_NAME], BS, CMPSS, CCIS-II, CAMS-I E-MAI…" at bounding box center [518, 284] width 940 height 382
copy div "Kaitrece [PERSON_NAME], BS, CMPSS, CCIS-II, CAMS-I"
click at [149, 170] on icon at bounding box center [146, 173] width 8 height 8
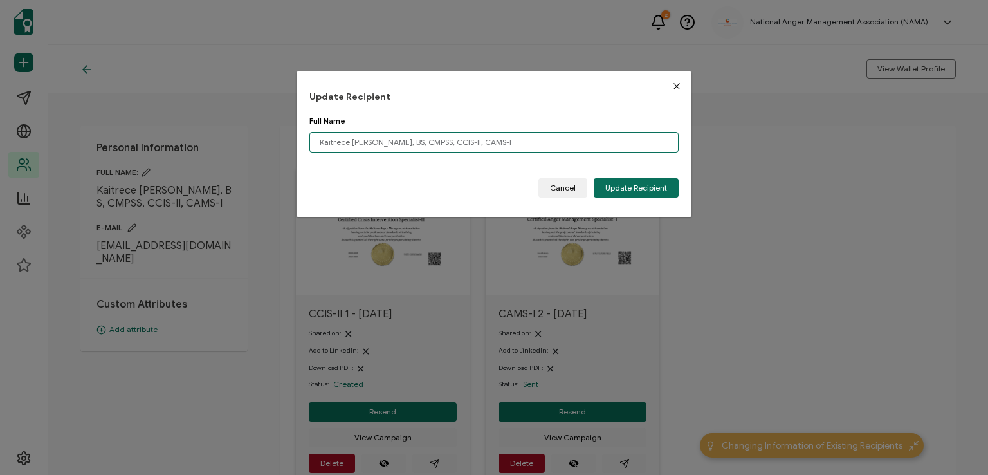
click at [393, 142] on input "Kaitrece [PERSON_NAME], BS, CMPSS, CCIS-II, CAMS-I" at bounding box center [494, 142] width 369 height 21
click at [462, 141] on input "Kaitrece [PERSON_NAME], BA, CMPSS, CCIS-II, CAMS-I" at bounding box center [494, 142] width 369 height 21
click at [468, 142] on input "Kaitrece [PERSON_NAME], BA, CAMS-I" at bounding box center [494, 142] width 369 height 21
type input "Kaitrece [PERSON_NAME], BA, CAMS-I, NACATP"
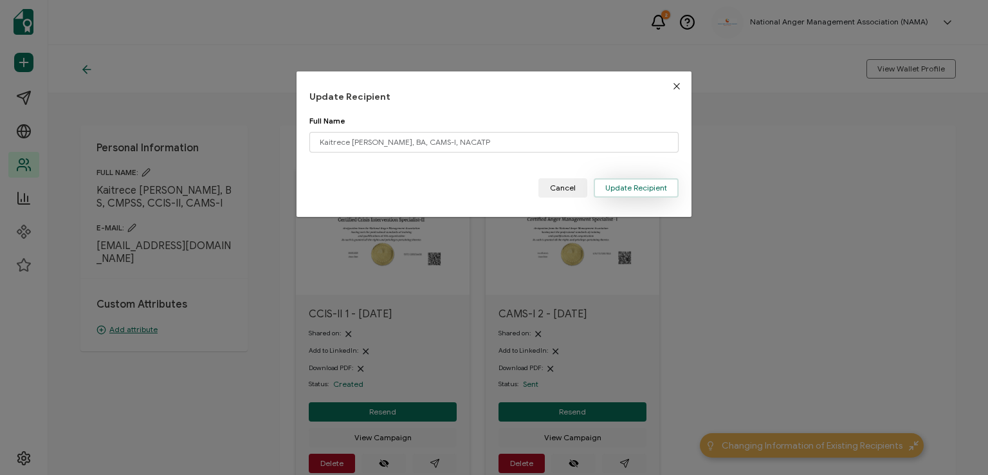
click at [618, 185] on span "Update Recipient" at bounding box center [637, 188] width 62 height 8
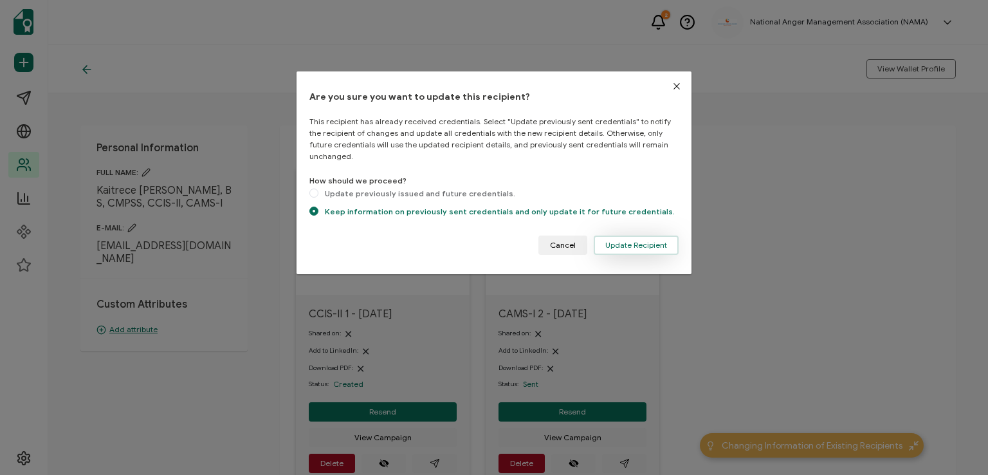
click at [625, 241] on span "Update Recipient" at bounding box center [637, 245] width 62 height 8
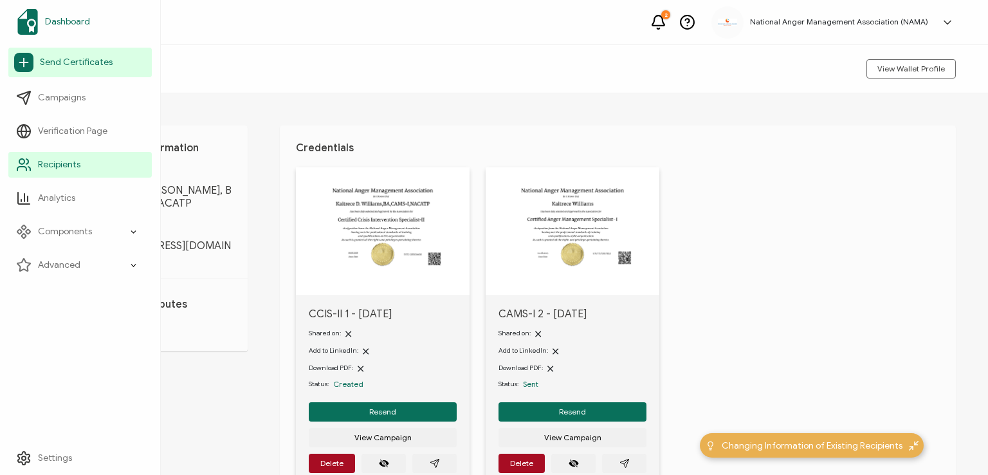
click at [81, 19] on span "Dashboard" at bounding box center [67, 21] width 45 height 13
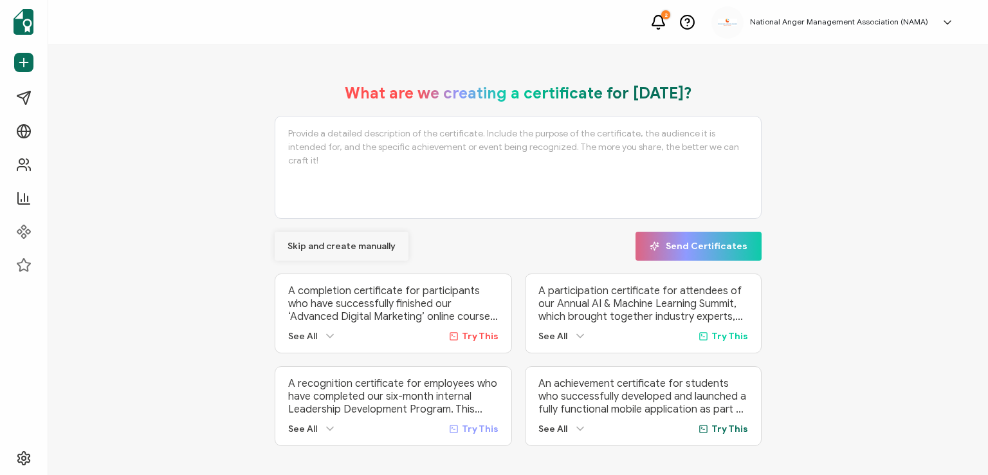
click at [326, 242] on span "Skip and create manually" at bounding box center [342, 246] width 108 height 9
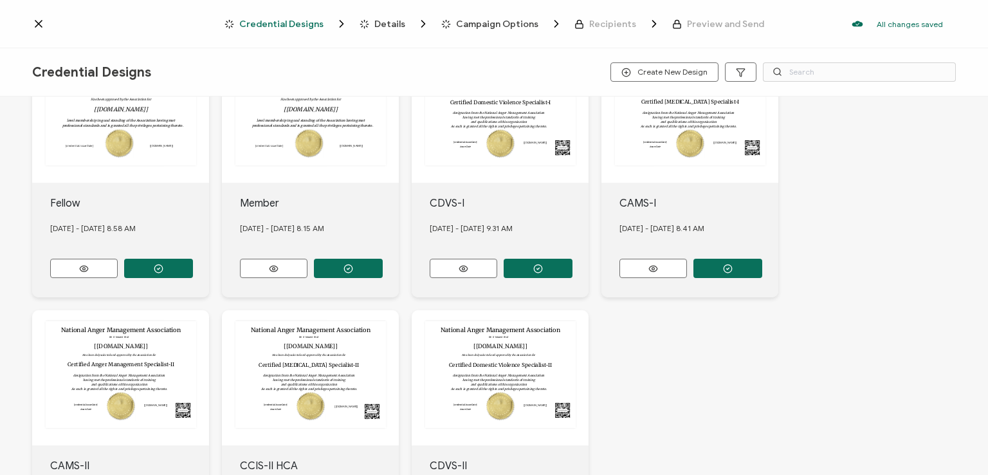
scroll to position [491, 0]
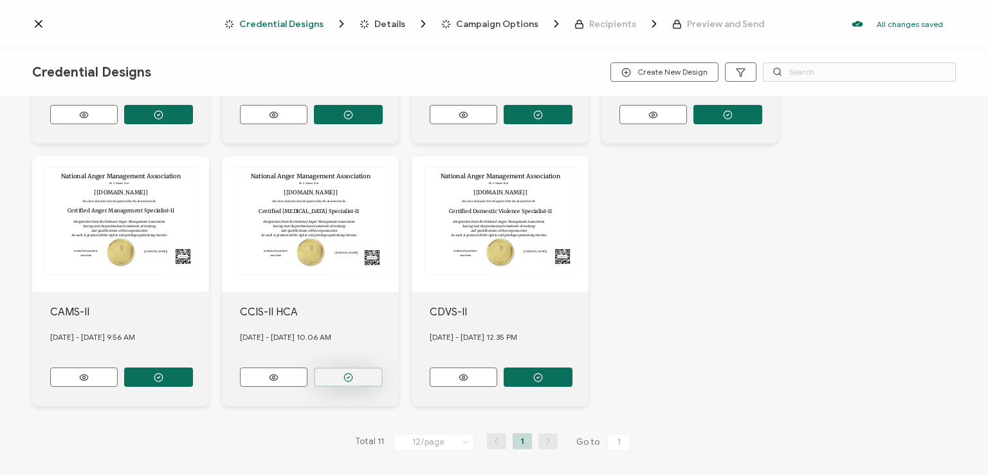
click at [344, 373] on icon "button" at bounding box center [349, 378] width 10 height 10
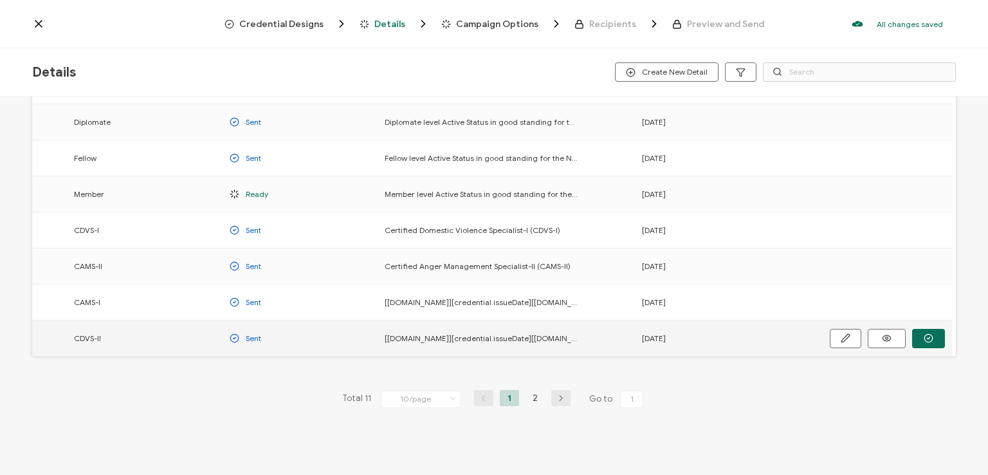
scroll to position [169, 0]
click at [530, 394] on li "2" at bounding box center [535, 397] width 19 height 16
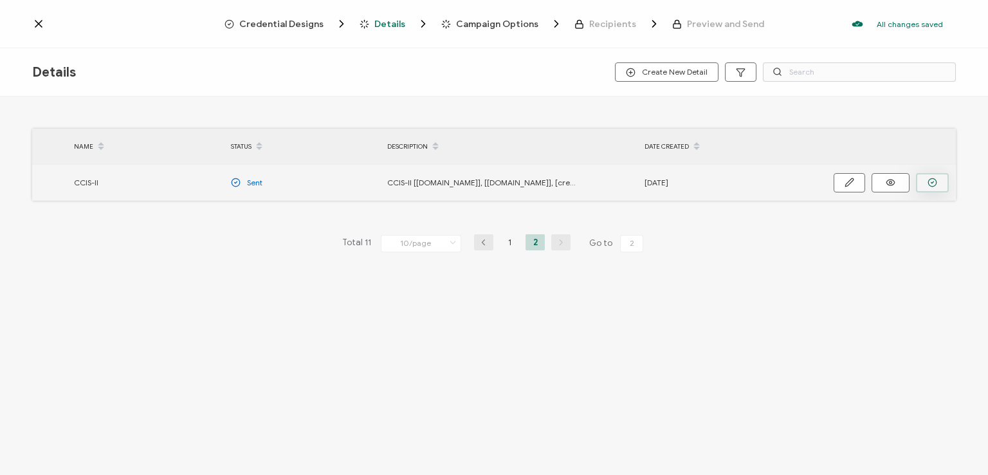
click at [930, 181] on icon "button" at bounding box center [933, 183] width 10 height 10
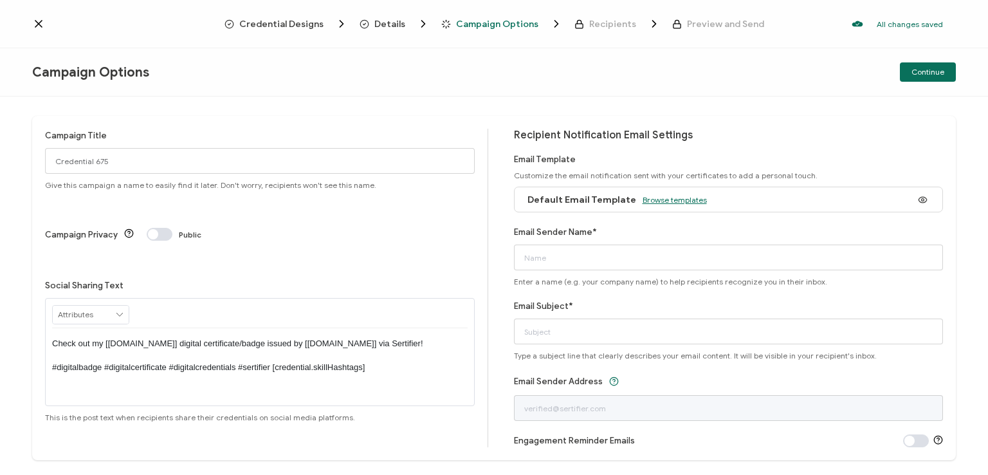
click at [678, 201] on span "Browse templates" at bounding box center [675, 200] width 64 height 10
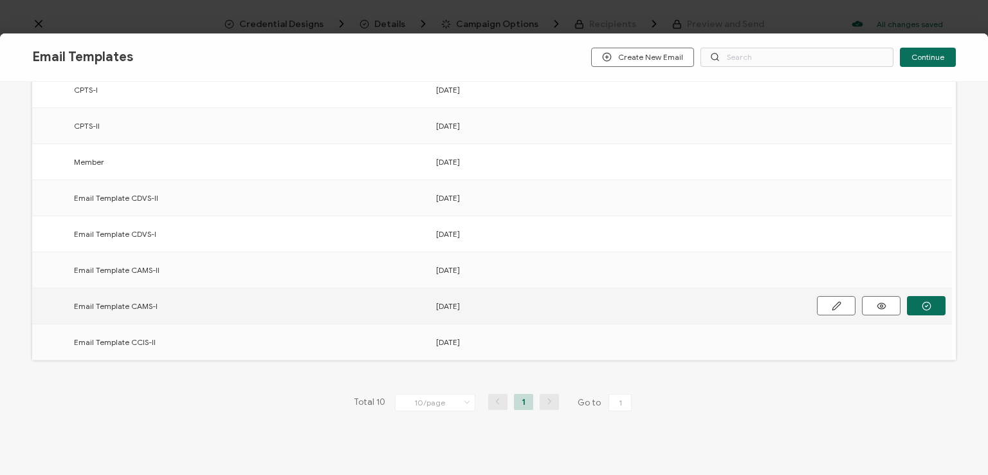
scroll to position [200, 0]
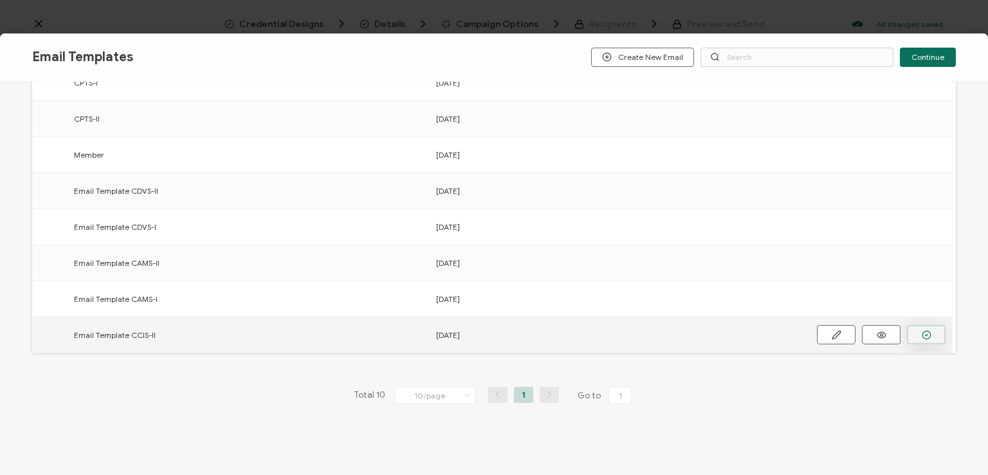
click at [930, 326] on button "button" at bounding box center [926, 334] width 39 height 19
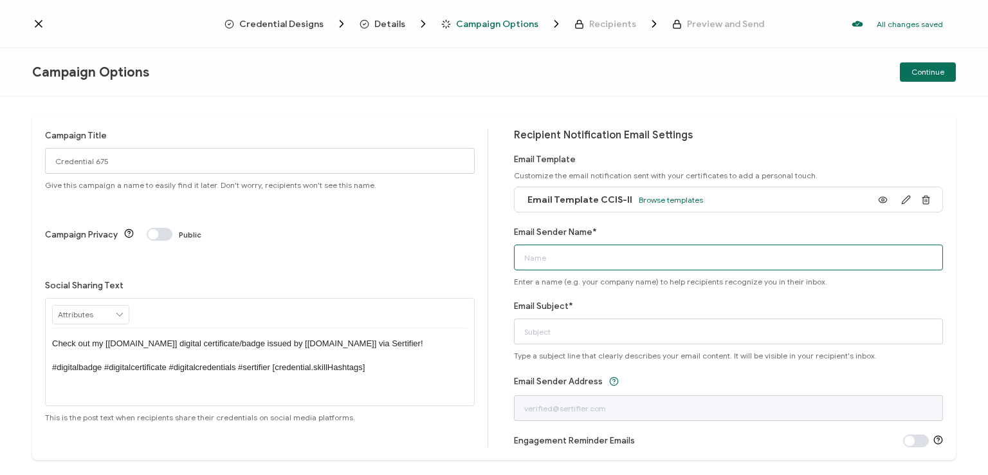
click at [704, 253] on input "Email Sender Name*" at bounding box center [729, 258] width 430 height 26
type input "National Anger Management Association"
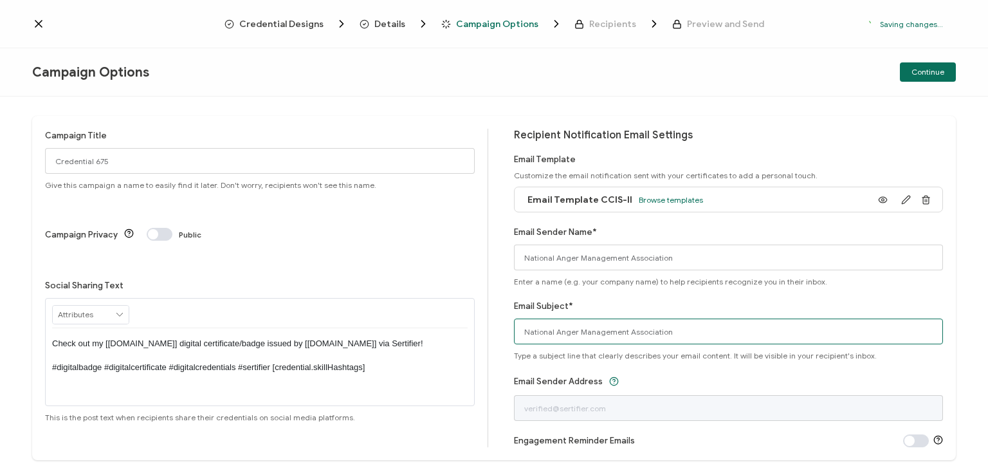
drag, startPoint x: 675, startPoint y: 333, endPoint x: 439, endPoint y: 353, distance: 236.4
click at [439, 353] on div "Campaign Title Credential 675 Give this campaign a name to easily find it later…" at bounding box center [494, 288] width 924 height 344
type input "CCIS-II digital certificate"
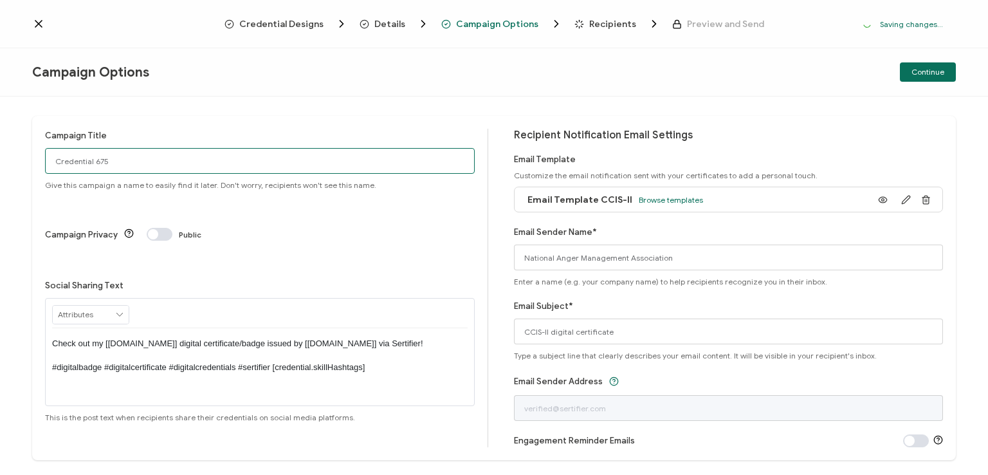
drag, startPoint x: 107, startPoint y: 165, endPoint x: 0, endPoint y: 154, distance: 107.3
click at [0, 154] on div "Campaign Title Credential 675 Give this campaign a name to easily find it later…" at bounding box center [494, 286] width 988 height 378
type input "CCIS-II 1 revised - [DATE]"
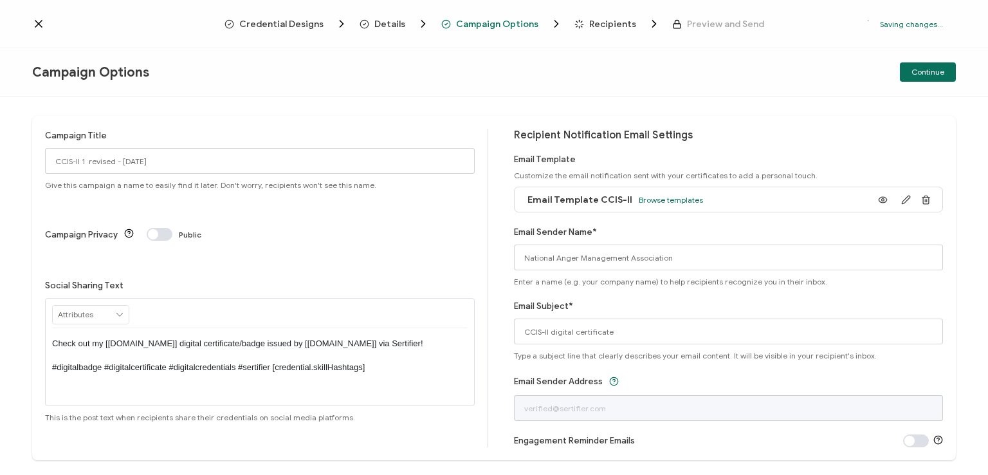
click at [257, 338] on p "Check out my [[DOMAIN_NAME]] digital certificate/badge issued by [[DOMAIN_NAME]…" at bounding box center [260, 355] width 416 height 35
click at [721, 87] on div "Campaign Options Continue" at bounding box center [494, 72] width 988 height 48
click at [927, 70] on span "Continue" at bounding box center [928, 72] width 33 height 8
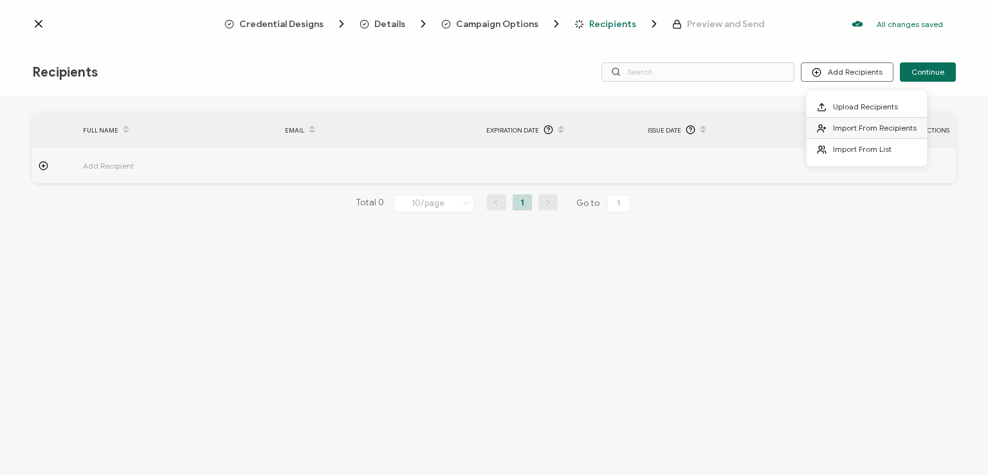
click at [853, 125] on span "Import From Recipients" at bounding box center [875, 128] width 84 height 10
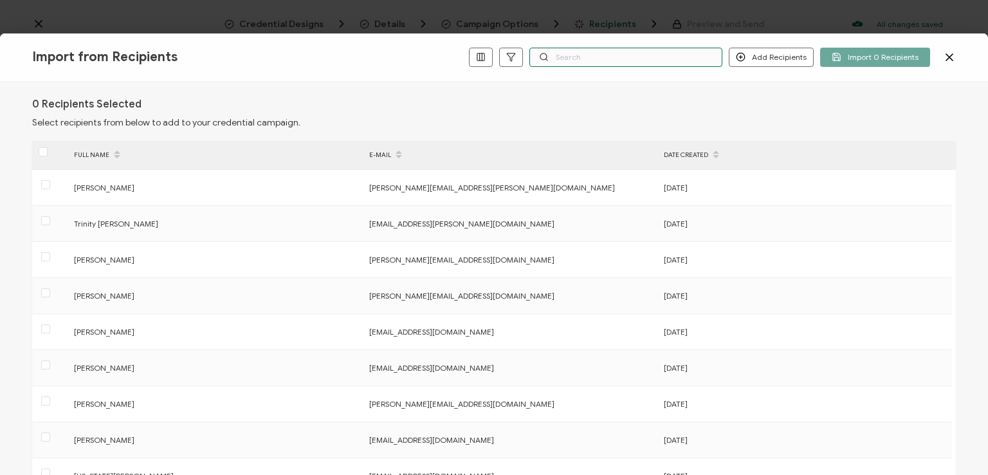
click at [646, 59] on input "text" at bounding box center [626, 57] width 193 height 19
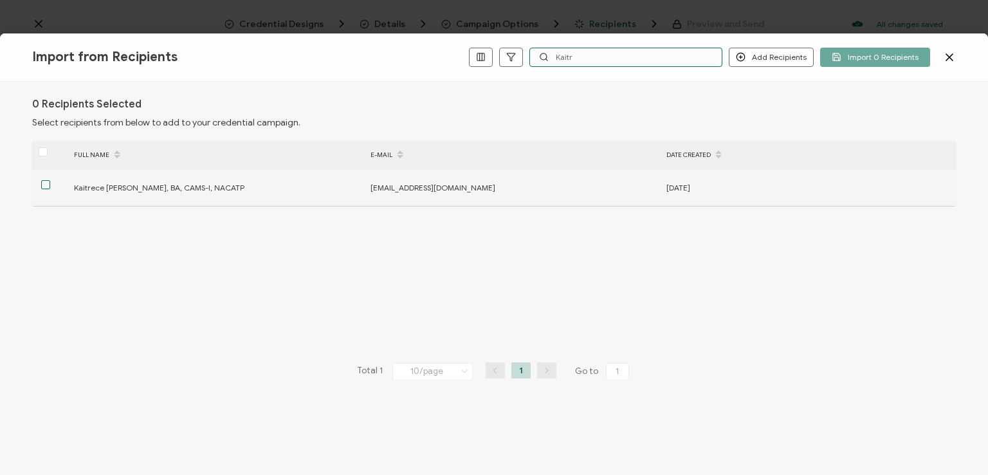
type input "Kaitr"
click at [43, 182] on span at bounding box center [45, 184] width 9 height 9
click at [50, 180] on input "checkbox" at bounding box center [50, 180] width 0 height 0
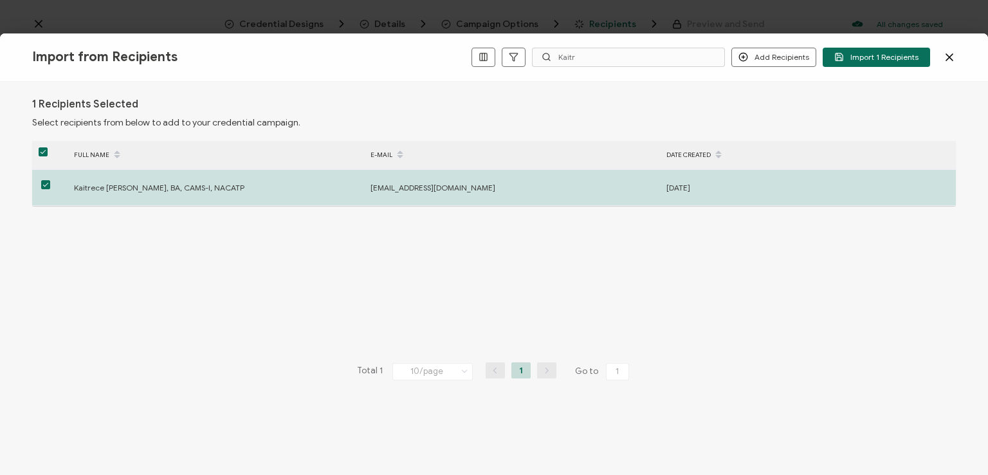
click at [739, 97] on div "1 Recipients Selected Select recipients from below to add to your credential ca…" at bounding box center [494, 278] width 988 height 393
click at [875, 55] on span "Import 1 Recipients" at bounding box center [877, 57] width 84 height 10
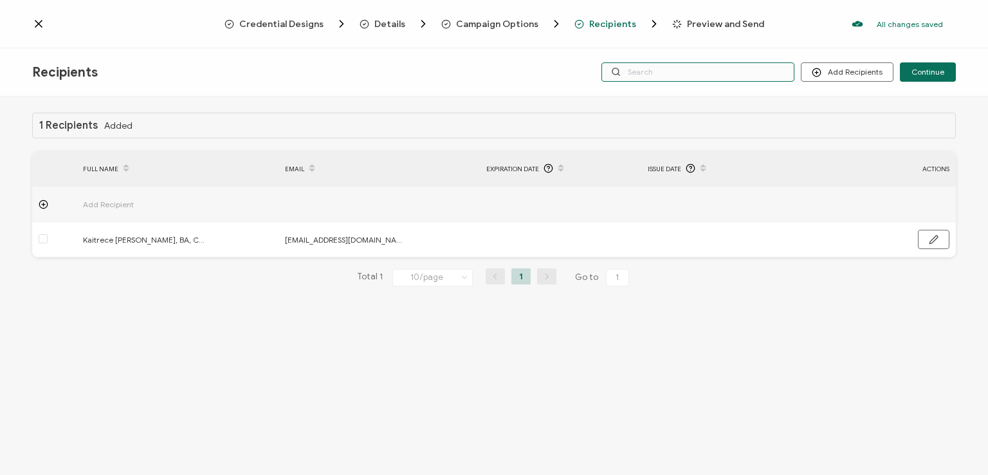
click at [698, 72] on input "text" at bounding box center [698, 71] width 193 height 19
click at [690, 47] on div "Credential Designs Details Campaign Options Recipients Preview and Send All cha…" at bounding box center [494, 24] width 988 height 48
click at [694, 75] on input "text" at bounding box center [698, 71] width 193 height 19
click at [694, 90] on div "Recipients Add Recipients Continue" at bounding box center [494, 72] width 988 height 48
click at [833, 40] on div "Credential Designs Details Campaign Options Recipients Preview and Send All cha…" at bounding box center [494, 24] width 988 height 48
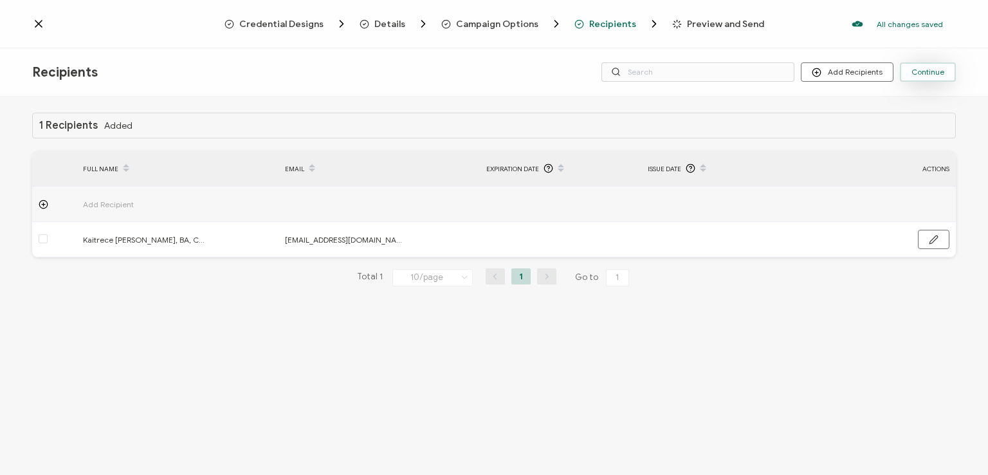
click at [925, 73] on span "Continue" at bounding box center [928, 72] width 33 height 8
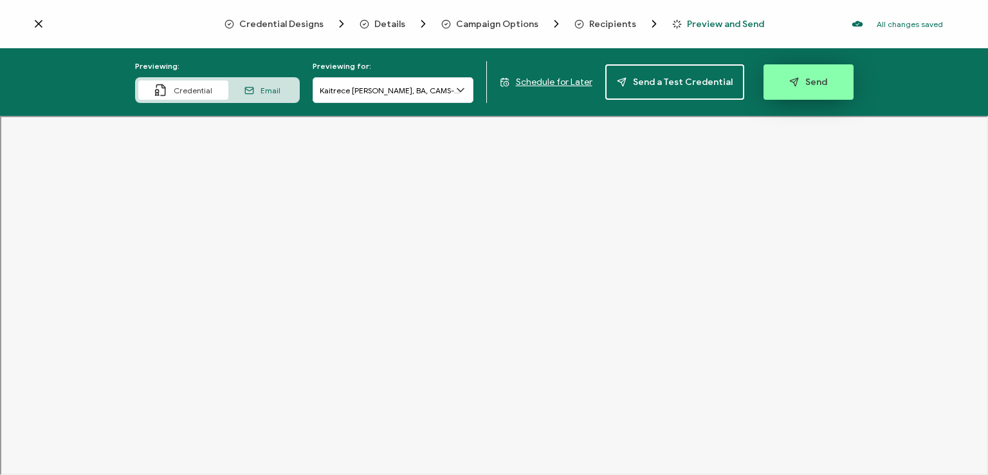
click at [798, 83] on span "Send" at bounding box center [809, 82] width 38 height 10
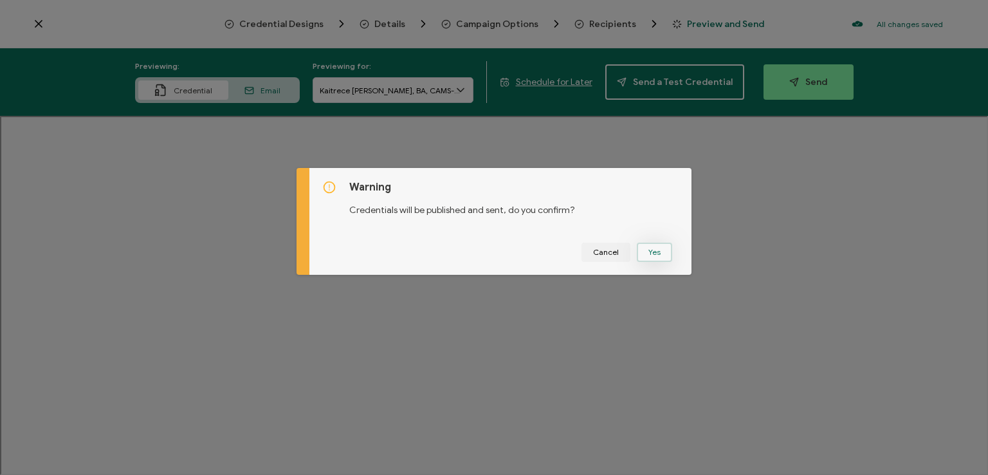
click at [644, 252] on button "Yes" at bounding box center [654, 252] width 35 height 19
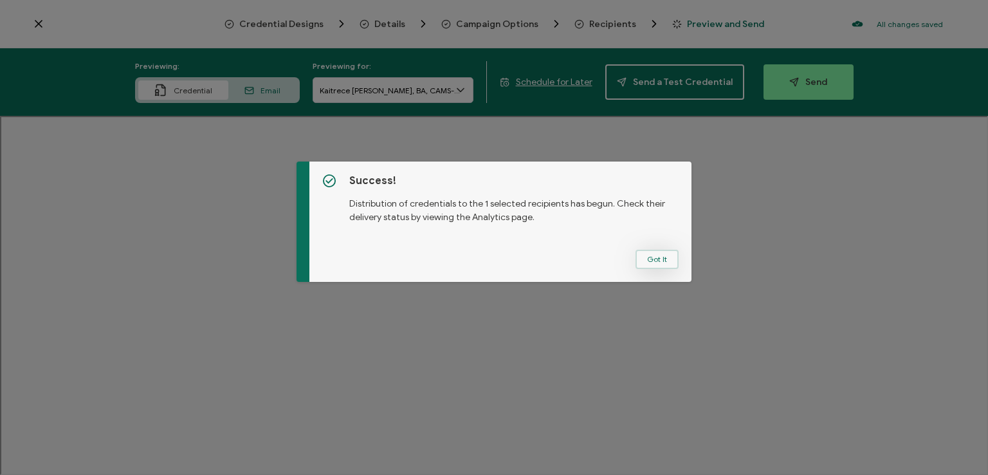
click at [649, 255] on button "Got It" at bounding box center [657, 259] width 43 height 19
